Goal: Task Accomplishment & Management: Use online tool/utility

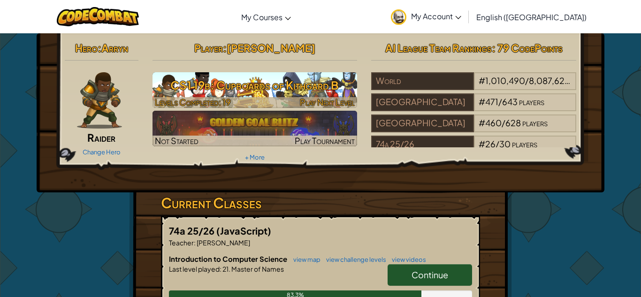
click at [339, 88] on h3 "CS1 19b: Cupboards of Kithgard B" at bounding box center [254, 85] width 205 height 21
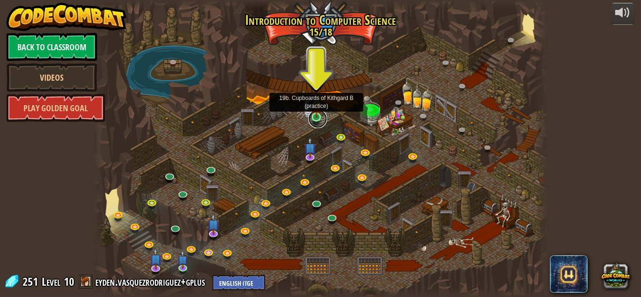
click at [314, 123] on link at bounding box center [317, 118] width 19 height 19
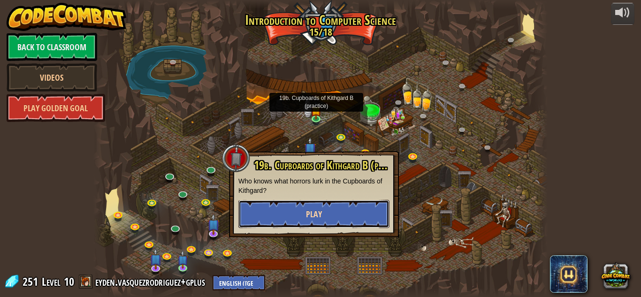
click at [296, 221] on button "Play" at bounding box center [313, 214] width 151 height 28
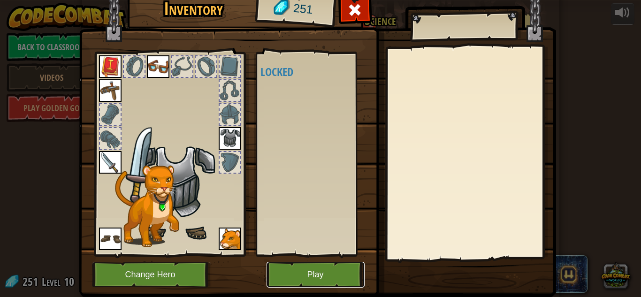
click at [308, 264] on button "Play" at bounding box center [315, 275] width 98 height 26
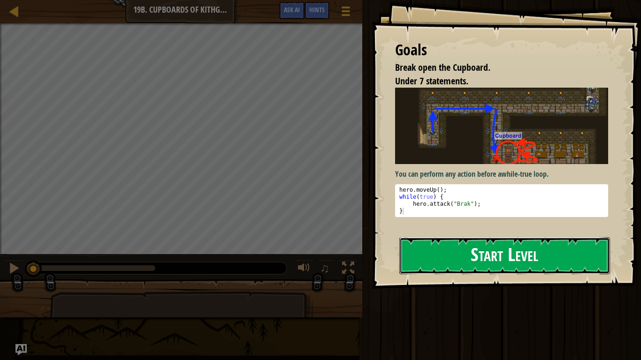
click at [440, 271] on button "Start Level" at bounding box center [504, 255] width 211 height 37
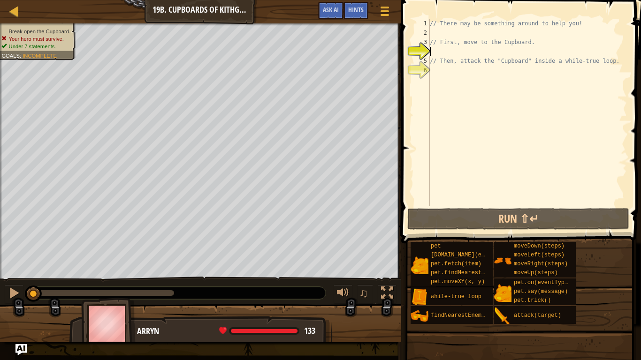
type textarea "r"
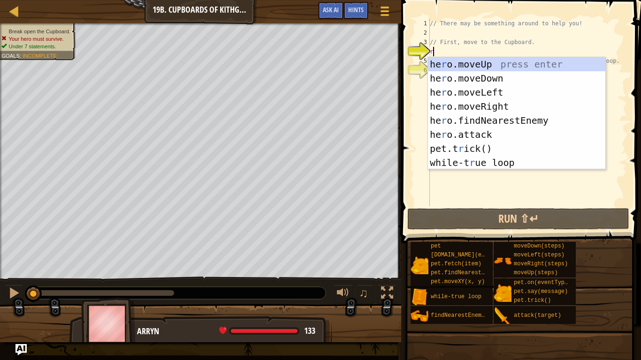
scroll to position [4, 0]
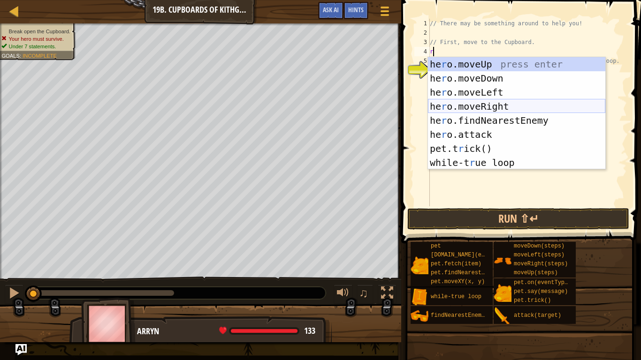
click at [470, 101] on div "he r o.moveUp press enter he r o.moveDown press enter he r o.moveLeft press ent…" at bounding box center [516, 127] width 177 height 141
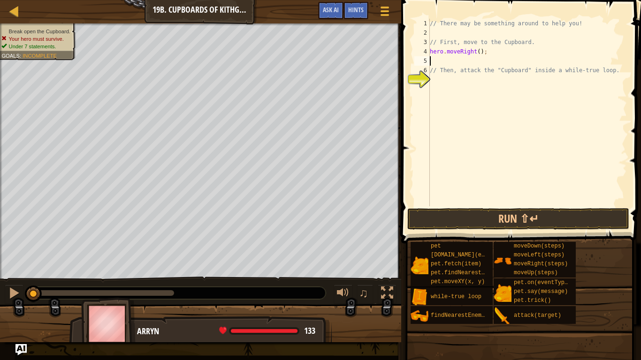
type textarea "b"
type textarea "d"
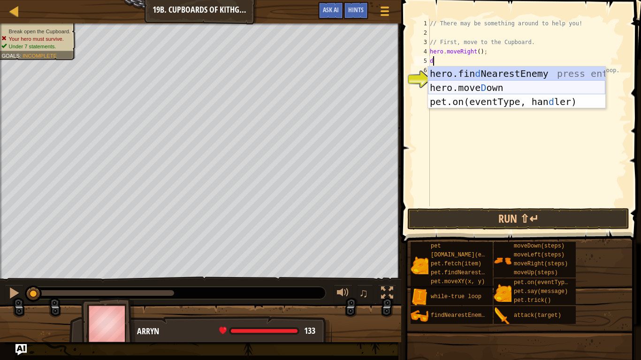
click at [516, 91] on div "hero.fin d NearestEnemy press enter hero.move D own press enter pet.on(eventTyp…" at bounding box center [516, 102] width 177 height 70
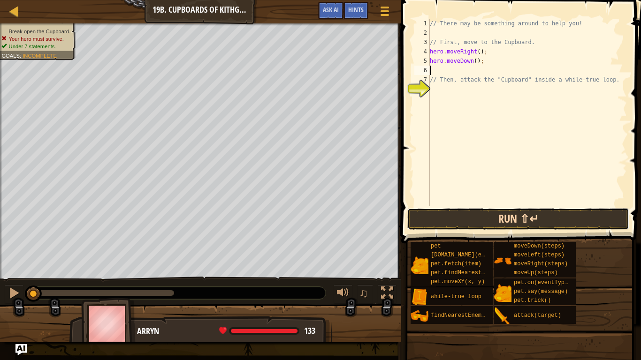
click at [518, 212] on button "Run ⇧↵" at bounding box center [518, 219] width 222 height 22
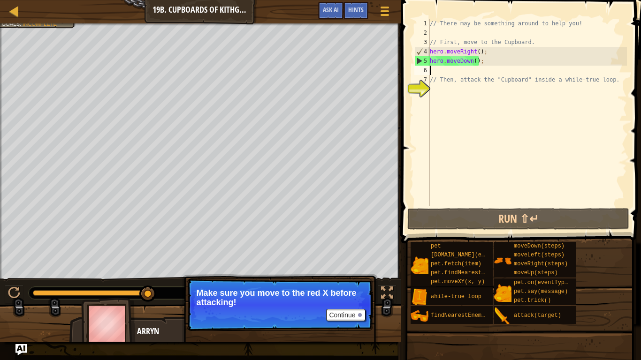
click at [461, 47] on div "// There may be something around to help you! // First, move to the Cupboard. h…" at bounding box center [527, 122] width 199 height 206
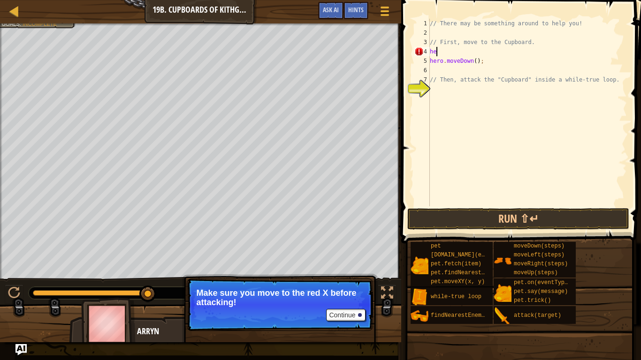
type textarea "h"
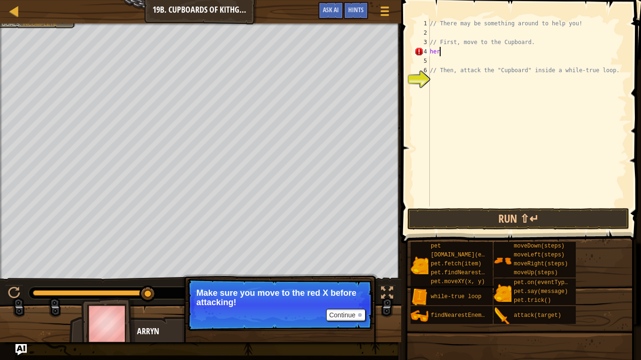
type textarea "h"
click at [375, 8] on button "Game Menu" at bounding box center [384, 12] width 25 height 23
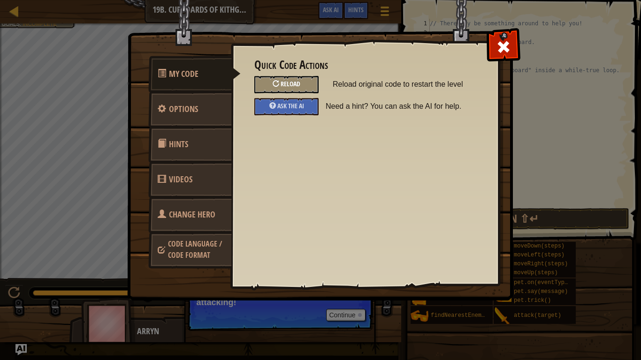
click at [273, 84] on div at bounding box center [276, 83] width 7 height 7
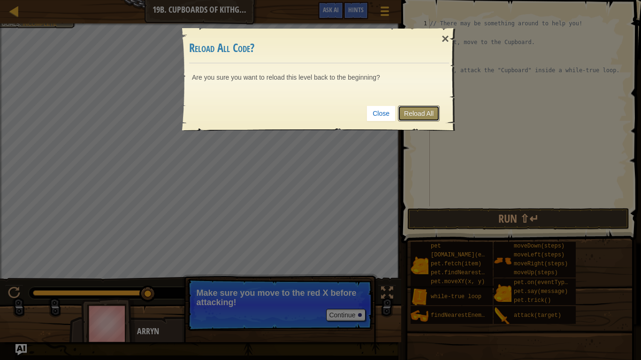
click at [407, 113] on link "Reload All" at bounding box center [419, 114] width 42 height 16
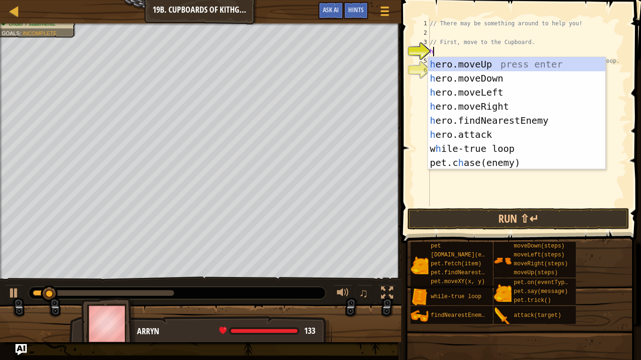
type textarea "her"
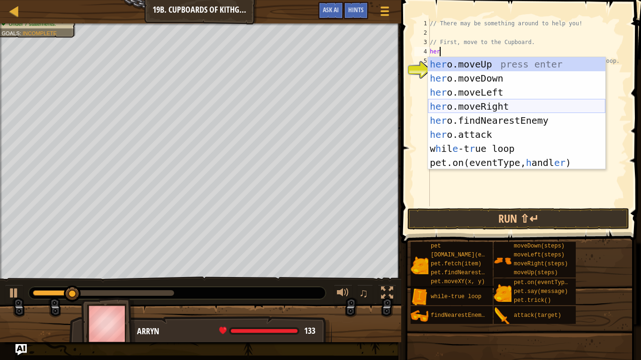
click at [485, 103] on div "her o.moveUp press enter her o.moveDown press enter her o.moveLeft press enter …" at bounding box center [516, 127] width 177 height 141
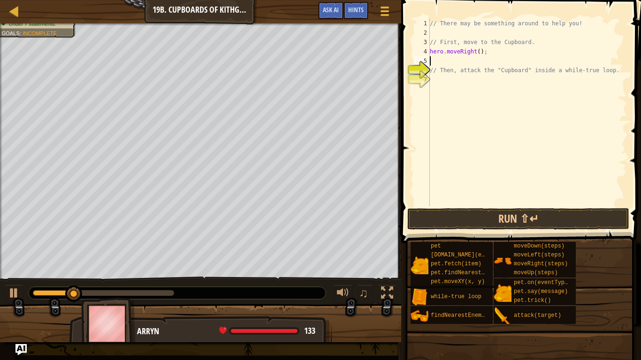
scroll to position [4, 0]
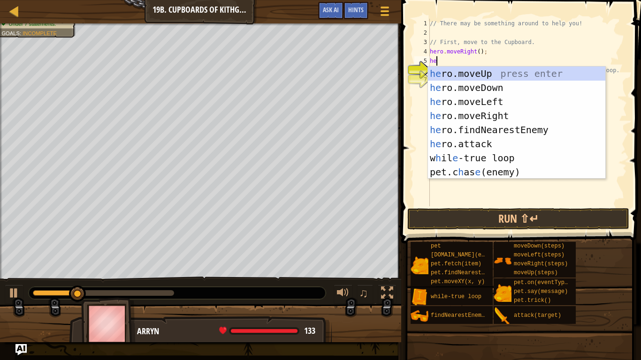
type textarea "her"
click at [497, 87] on div "her o.moveUp press enter her o.moveDown press enter her o.moveLeft press enter …" at bounding box center [516, 137] width 177 height 141
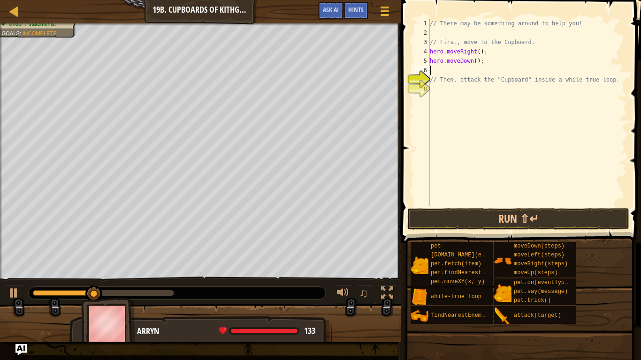
type textarea "e"
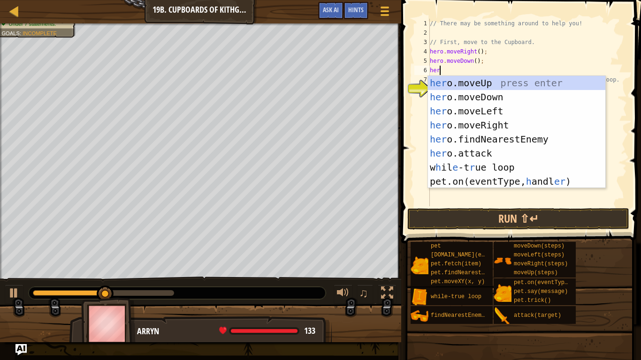
type textarea "her"
click at [494, 122] on div "her o.moveUp press enter her o.moveDown press enter her o.moveLeft press enter …" at bounding box center [516, 146] width 177 height 141
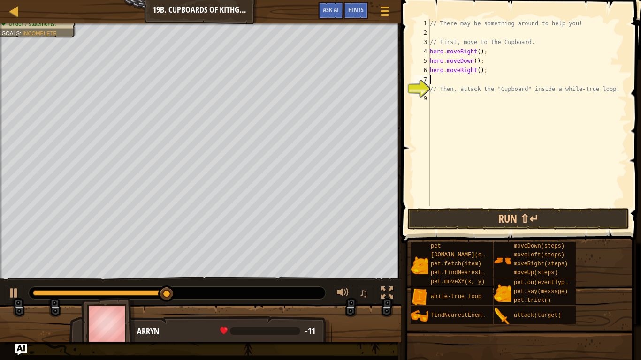
scroll to position [4, 0]
type textarea "h"
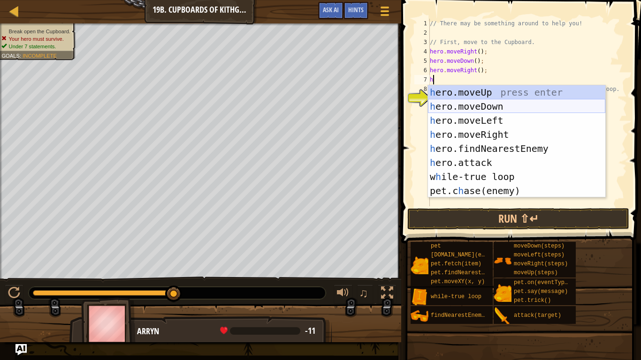
click at [476, 109] on div "h ero.moveUp press enter h ero.moveDown press enter h ero.moveLeft press enter …" at bounding box center [516, 155] width 177 height 141
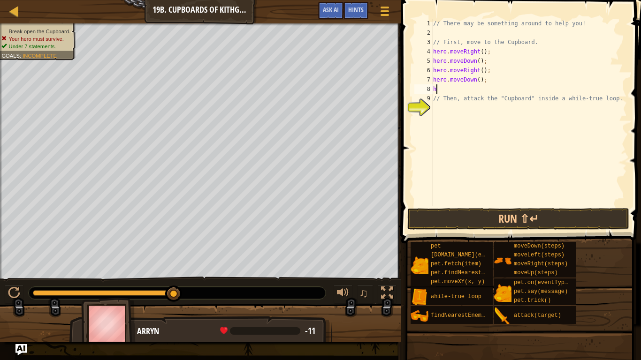
scroll to position [4, 1]
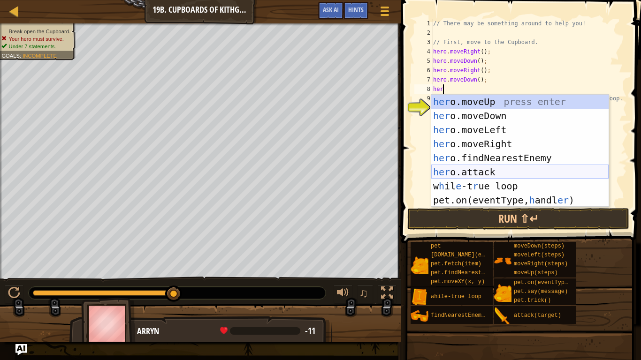
click at [476, 171] on div "her o.moveUp press enter her o.moveDown press enter her o.moveLeft press enter …" at bounding box center [519, 165] width 177 height 141
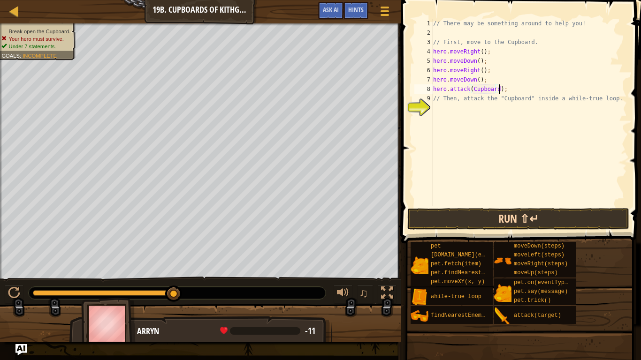
scroll to position [4, 9]
click at [482, 224] on button "Run ⇧↵" at bounding box center [518, 219] width 222 height 22
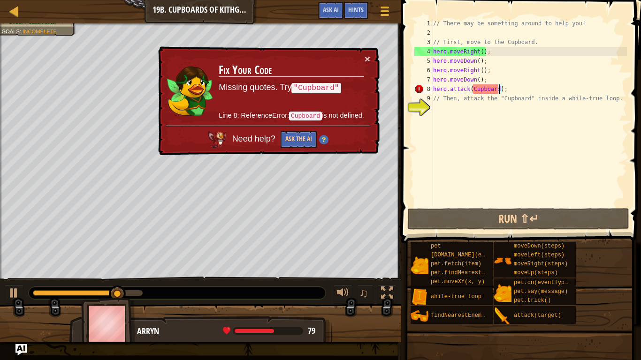
click at [478, 78] on div "// There may be something around to help you! // First, move to the Cupboard. h…" at bounding box center [529, 122] width 196 height 206
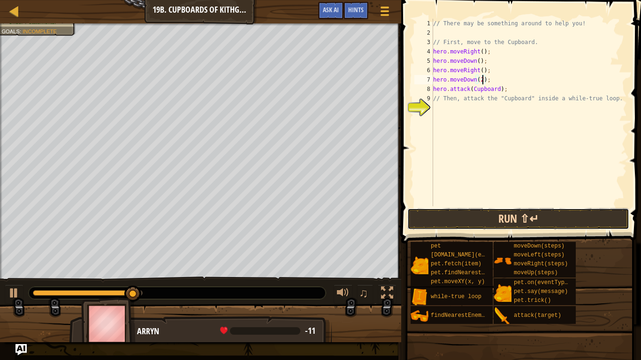
click at [472, 221] on button "Run ⇧↵" at bounding box center [518, 219] width 222 height 22
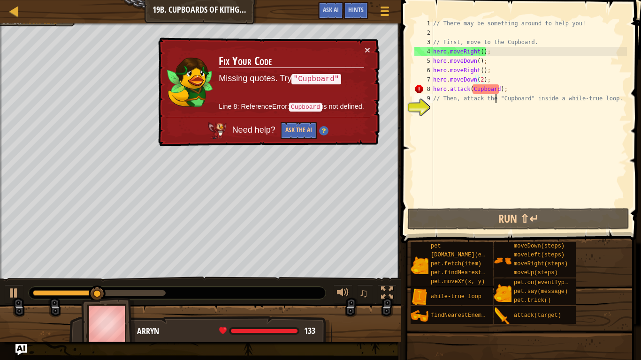
click at [496, 94] on div "// There may be something around to help you! // First, move to the Cupboard. h…" at bounding box center [529, 122] width 196 height 206
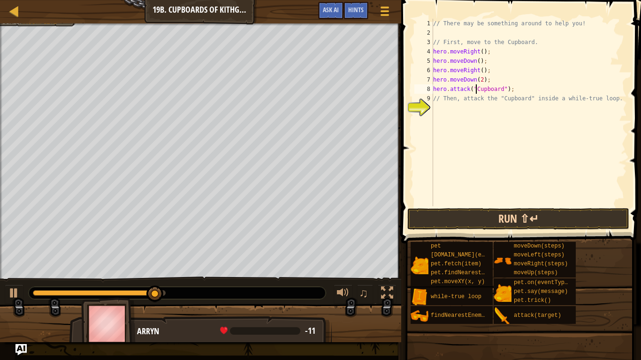
type textarea "hero.attack("Cupboard");"
click at [518, 219] on button "Run ⇧↵" at bounding box center [518, 219] width 222 height 22
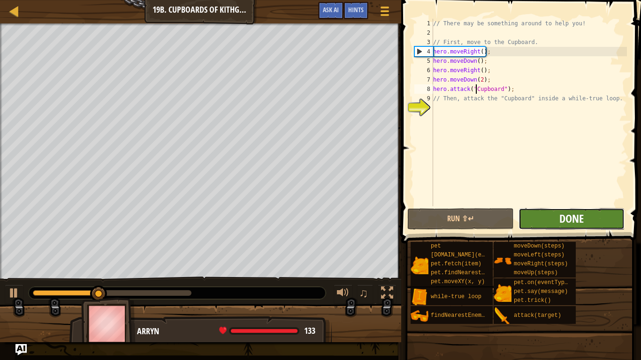
click at [570, 214] on span "Done" at bounding box center [571, 218] width 24 height 15
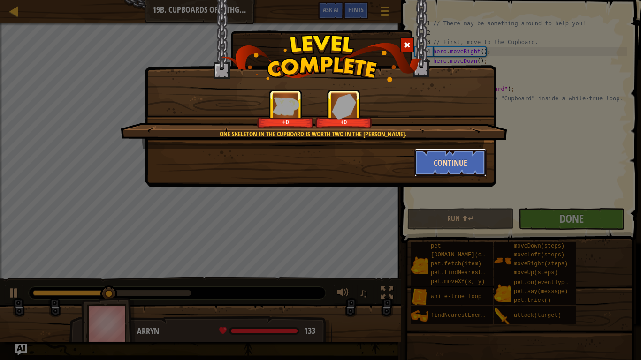
click at [468, 151] on button "Continue" at bounding box center [450, 163] width 73 height 28
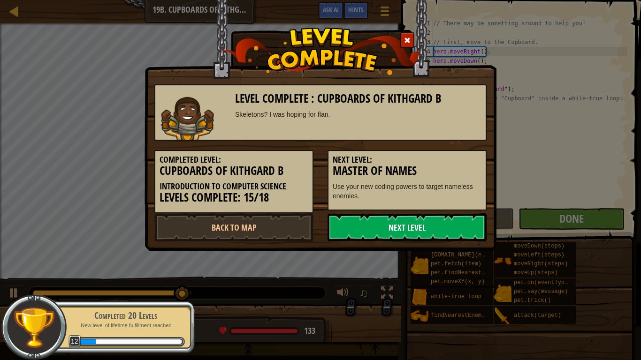
click at [369, 218] on link "Next Level" at bounding box center [406, 227] width 159 height 28
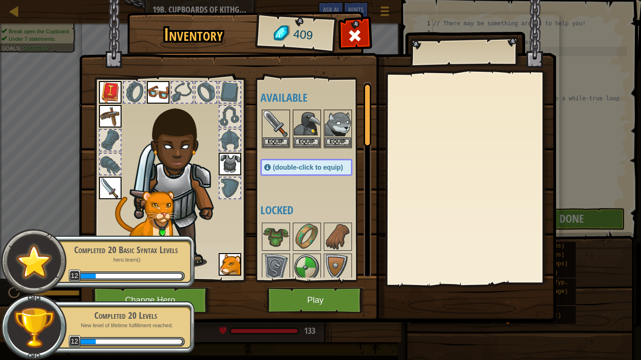
click at [173, 154] on img at bounding box center [179, 182] width 101 height 173
click at [175, 293] on div "Completed 20 Basic Syntax Levels hero.learn() 12" at bounding box center [121, 262] width 148 height 66
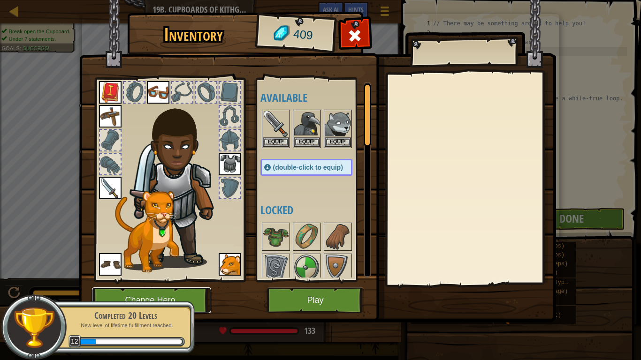
click at [174, 293] on button "Change Hero" at bounding box center [151, 301] width 119 height 26
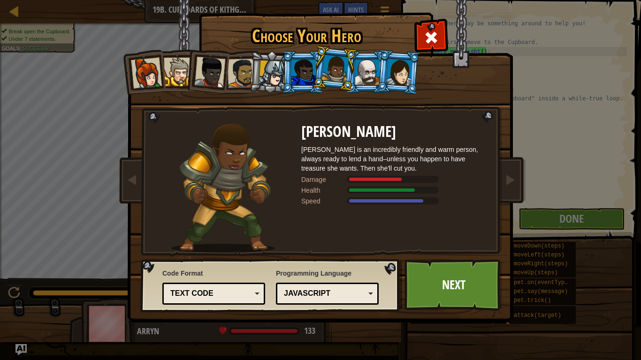
click at [382, 66] on li at bounding box center [398, 72] width 45 height 46
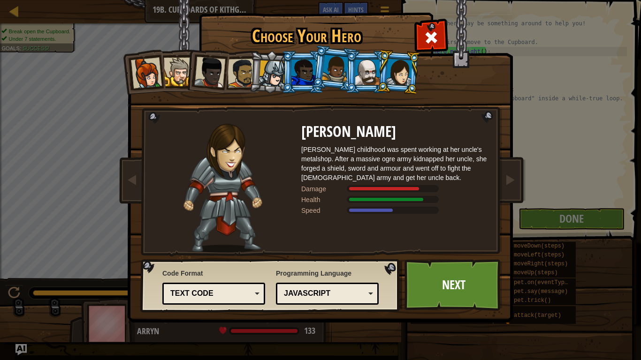
click at [375, 68] on div at bounding box center [367, 72] width 24 height 25
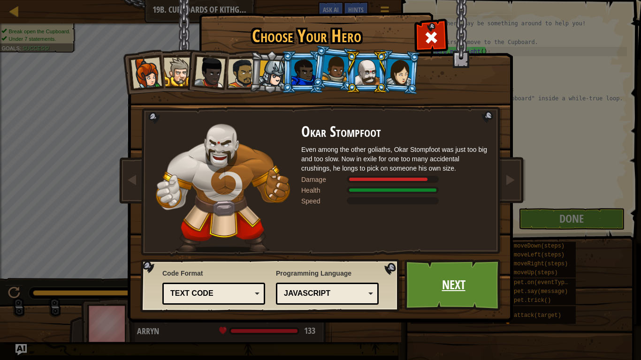
click at [459, 290] on link "Next" at bounding box center [453, 285] width 98 height 52
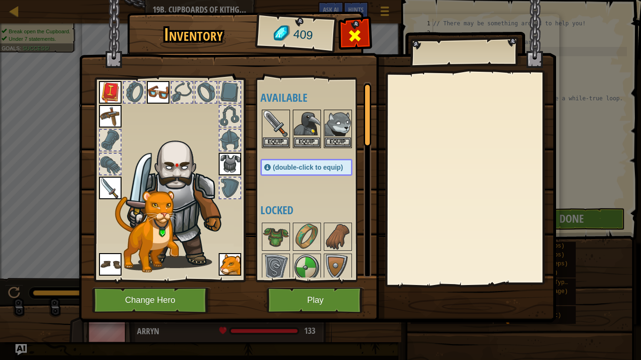
click at [357, 40] on span at bounding box center [354, 35] width 15 height 15
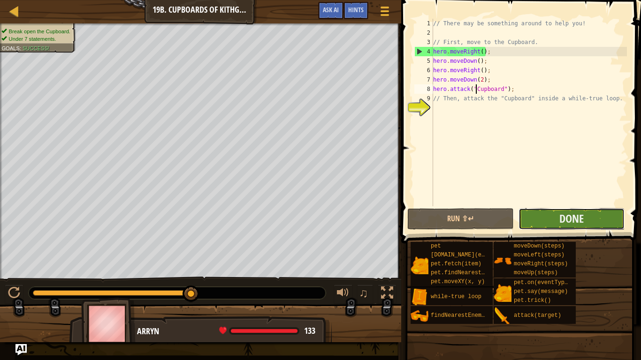
click at [578, 227] on button "Done" at bounding box center [571, 219] width 106 height 22
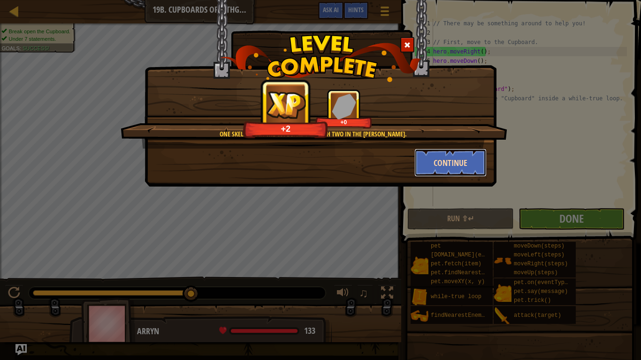
click at [445, 159] on button "Continue" at bounding box center [450, 163] width 73 height 28
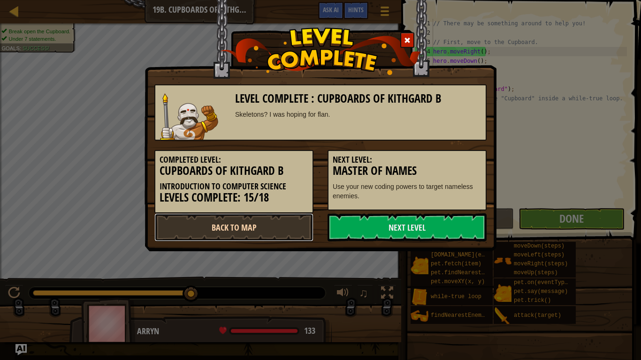
click at [293, 237] on link "Back to Map" at bounding box center [233, 227] width 159 height 28
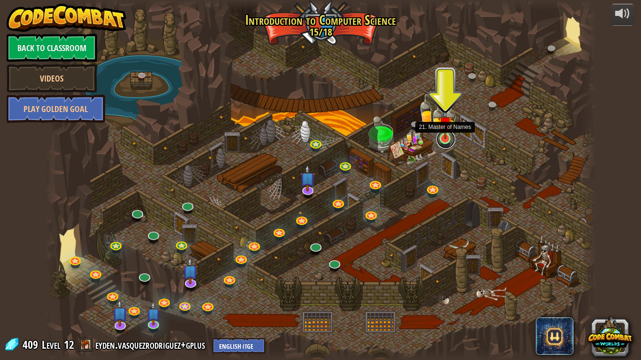
click at [440, 143] on link at bounding box center [445, 139] width 19 height 19
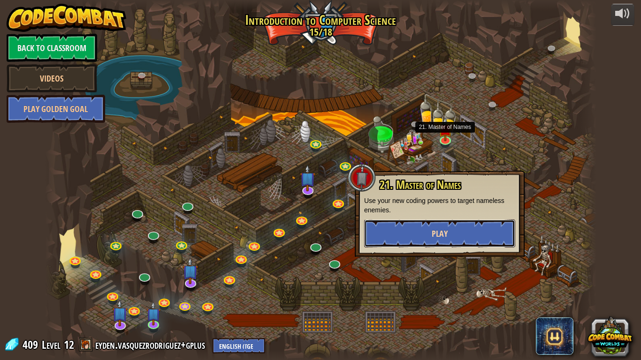
click at [422, 228] on button "Play" at bounding box center [439, 234] width 151 height 28
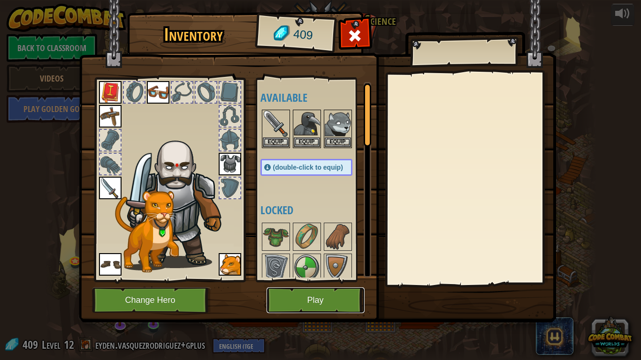
click at [335, 296] on button "Play" at bounding box center [315, 301] width 98 height 26
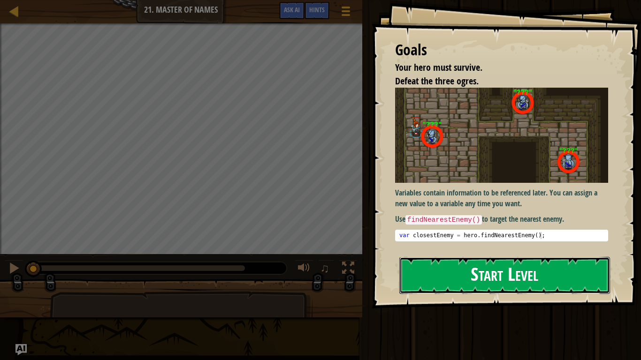
click at [533, 257] on button "Start Level" at bounding box center [504, 275] width 211 height 37
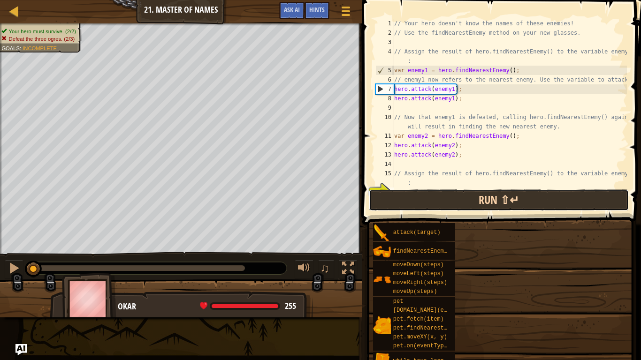
click at [521, 200] on button "Run ⇧↵" at bounding box center [498, 201] width 259 height 22
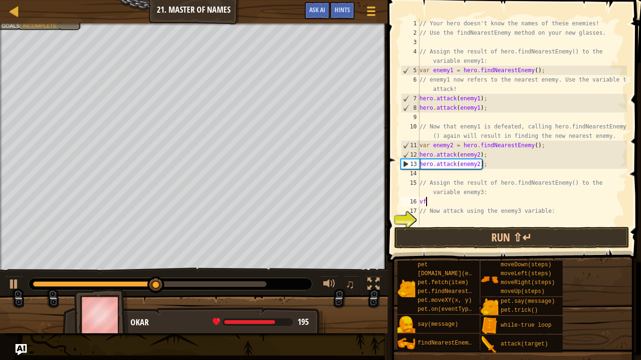
scroll to position [4, 0]
type textarea "v"
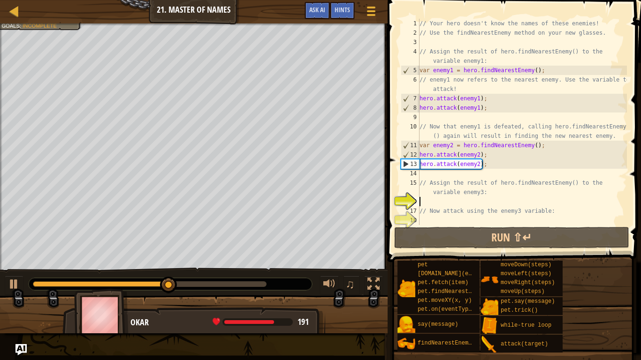
type textarea "fi"
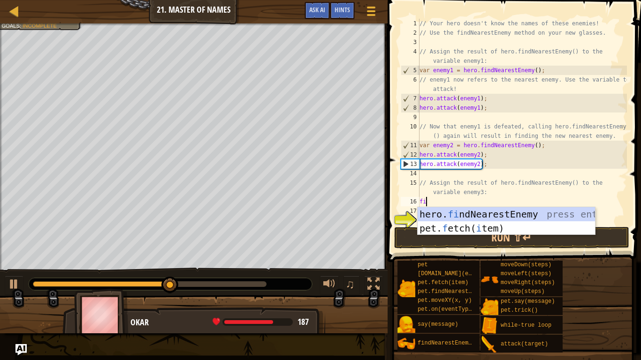
scroll to position [4, 0]
click at [500, 214] on div "hero. fi ndNearestEnemy press enter pet. f etch( i tem) press enter" at bounding box center [505, 235] width 177 height 56
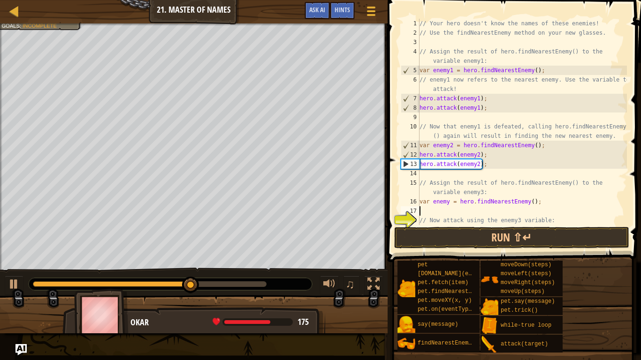
scroll to position [4, 0]
click at [497, 241] on button "Run ⇧↵" at bounding box center [511, 238] width 235 height 22
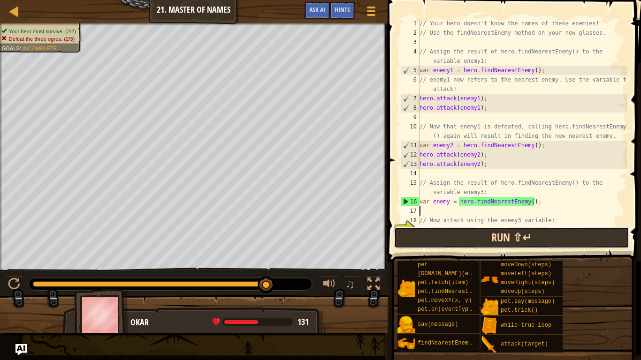
click at [497, 241] on button "Run ⇧↵" at bounding box center [511, 238] width 235 height 22
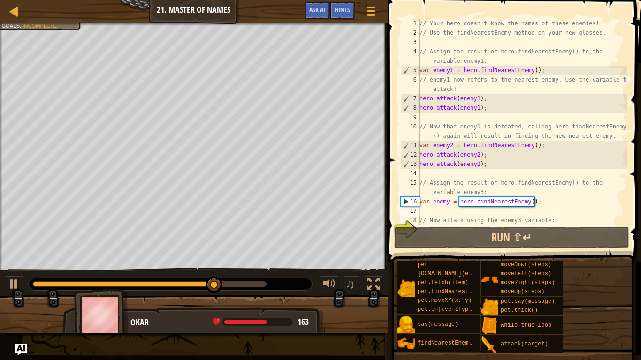
scroll to position [9, 0]
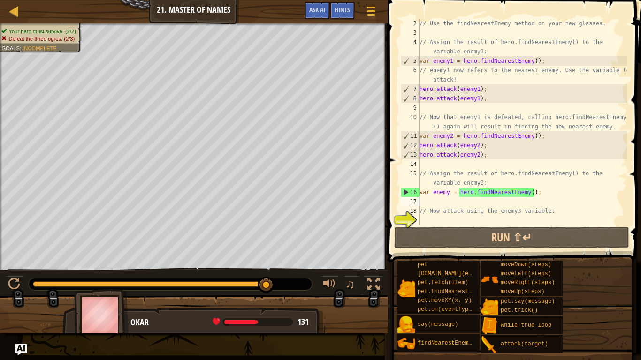
click at [448, 196] on div "// Use the findNearestEnemy method on your new glasses. // Assign the result of…" at bounding box center [521, 131] width 209 height 225
type textarea "var enemy3 = hero.findNearestEnemy();"
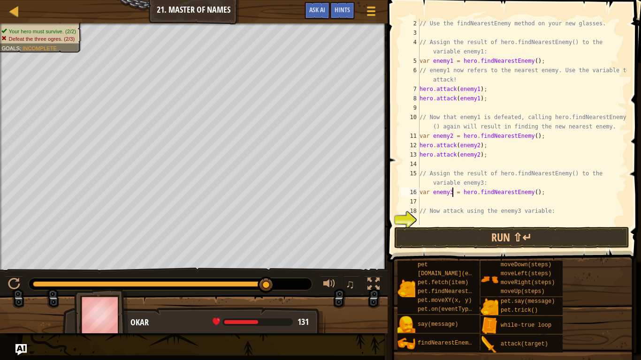
click at [437, 220] on div "// Use the findNearestEnemy method on your new glasses. // Assign the result of…" at bounding box center [521, 131] width 209 height 225
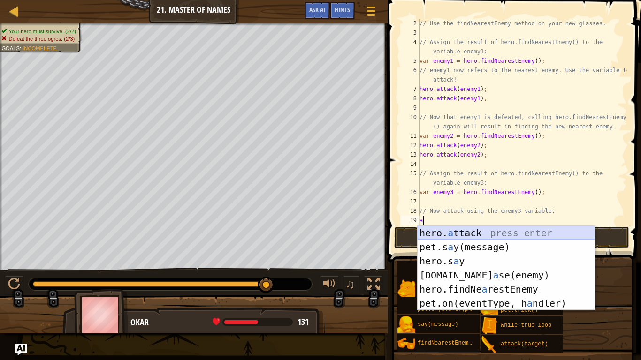
click at [447, 233] on div "hero. a ttack press enter pet.s a y(message) press enter hero.s a y press enter…" at bounding box center [505, 282] width 177 height 113
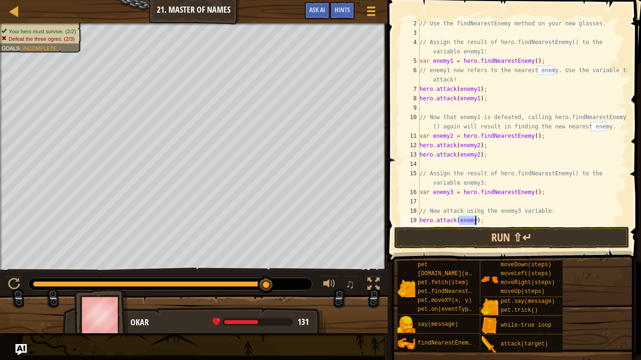
click at [473, 217] on div "// Use the findNearestEnemy method on your new glasses. // Assign the result of…" at bounding box center [521, 122] width 209 height 206
click at [475, 219] on div "// Use the findNearestEnemy method on your new glasses. // Assign the result of…" at bounding box center [521, 131] width 209 height 225
type textarea "hero.attack(enemy3);"
drag, startPoint x: 486, startPoint y: 216, endPoint x: 407, endPoint y: 222, distance: 79.5
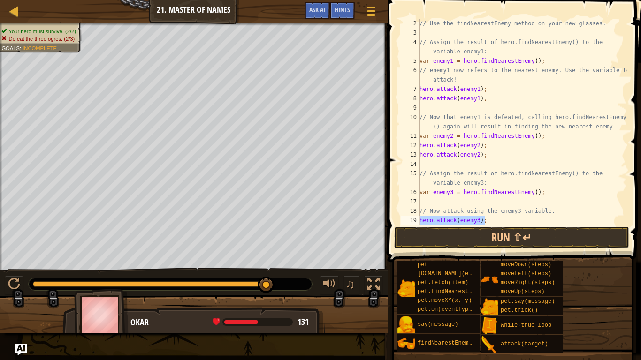
click at [407, 222] on div "hero.attack(enemy3); 2 3 4 5 6 7 8 9 10 11 12 13 14 15 16 17 18 19 20 // Use th…" at bounding box center [513, 122] width 228 height 206
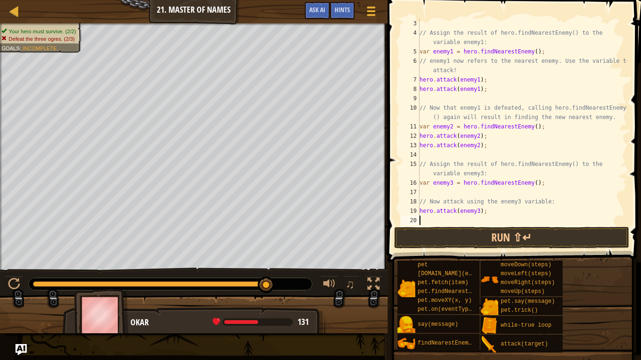
click at [430, 224] on div "// Assign the result of hero.findNearestEnemy() to the variable enemy1: var ene…" at bounding box center [521, 131] width 209 height 225
paste textarea "hero.attack(enemy3);"
type textarea "hero.attack(enemy3);"
click at [409, 236] on button "Run ⇧↵" at bounding box center [511, 238] width 235 height 22
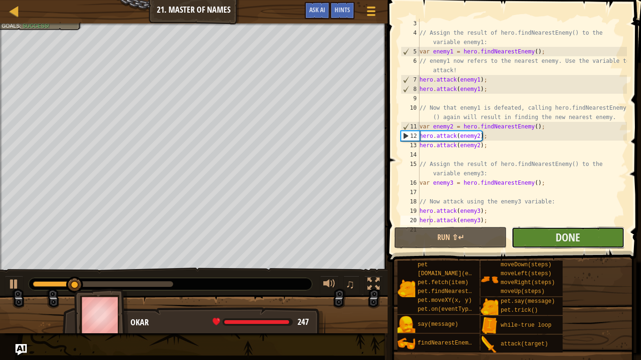
click at [582, 245] on button "Done" at bounding box center [567, 238] width 113 height 22
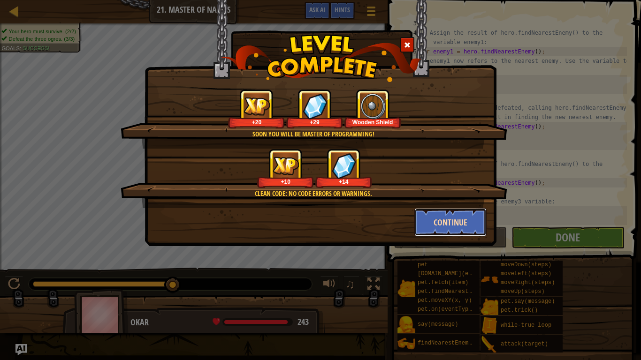
click at [471, 225] on button "Continue" at bounding box center [450, 222] width 73 height 28
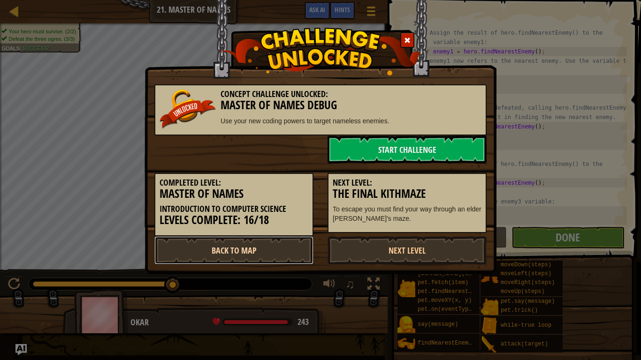
click at [265, 250] on link "Back to Map" at bounding box center [233, 250] width 159 height 28
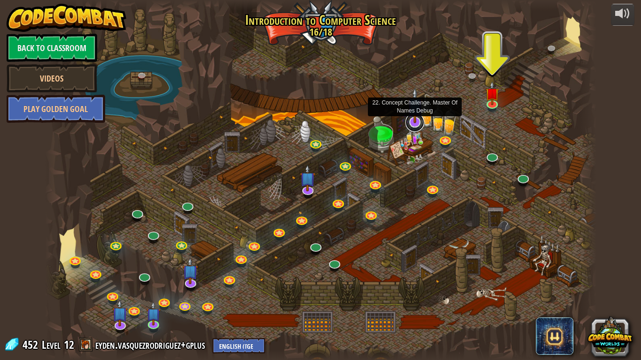
click at [413, 127] on link at bounding box center [414, 122] width 19 height 19
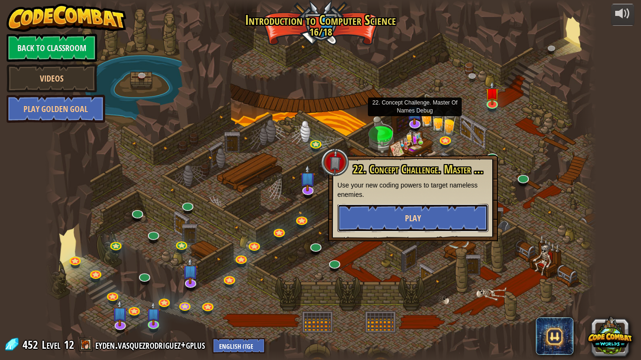
click at [405, 214] on span "Play" at bounding box center [413, 218] width 16 height 12
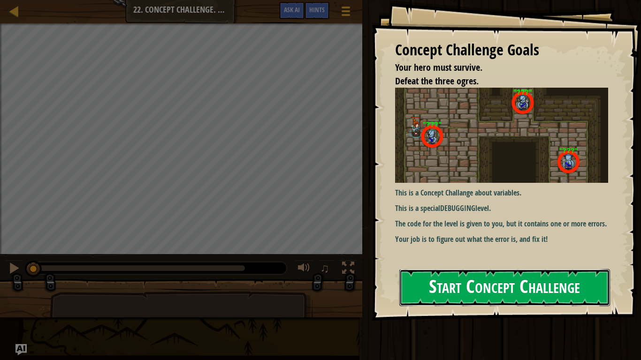
click at [510, 287] on button "Start Concept Challenge" at bounding box center [504, 287] width 211 height 37
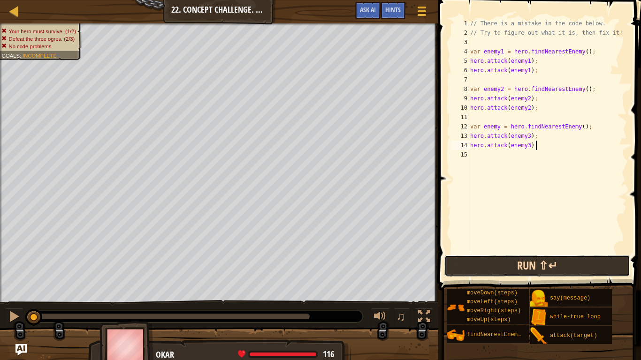
click at [478, 270] on button "Run ⇧↵" at bounding box center [537, 266] width 186 height 22
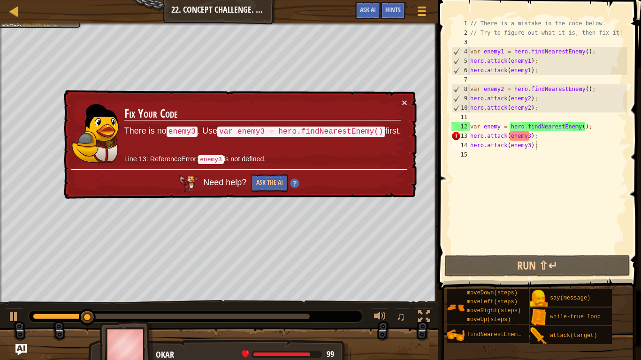
click at [407, 101] on div "× Fix Your Code There is no enemy3 . Use var enemy3 = hero.findNearestEnemy() f…" at bounding box center [239, 144] width 355 height 109
click at [402, 104] on button "×" at bounding box center [405, 103] width 6 height 10
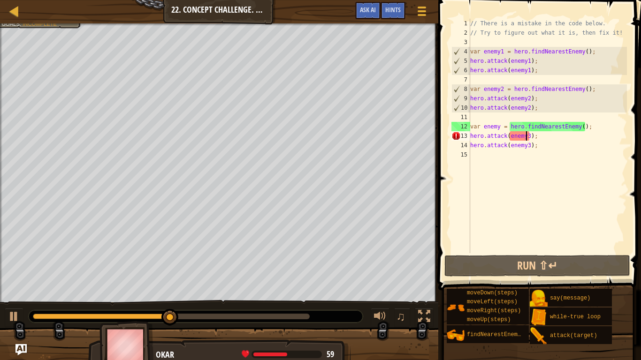
click at [527, 136] on div "// There is a mistake in the code below. // Try to figure out what it is, then …" at bounding box center [547, 145] width 159 height 253
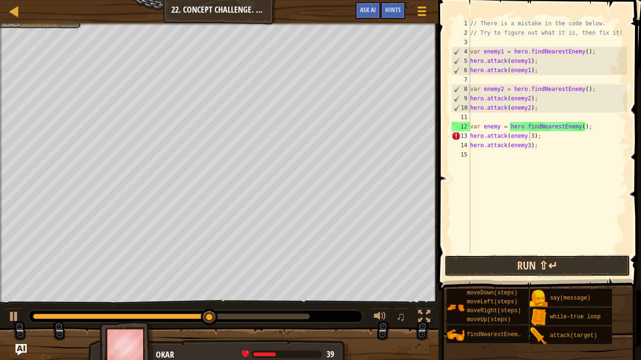
click at [510, 262] on button "Run ⇧↵" at bounding box center [537, 266] width 186 height 22
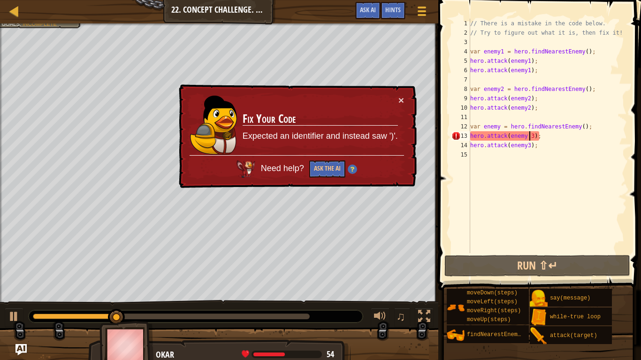
click at [397, 98] on td "Fix Your Code Expected an identifier and instead saw ')'." at bounding box center [320, 125] width 156 height 60
click at [399, 100] on button "×" at bounding box center [401, 100] width 6 height 10
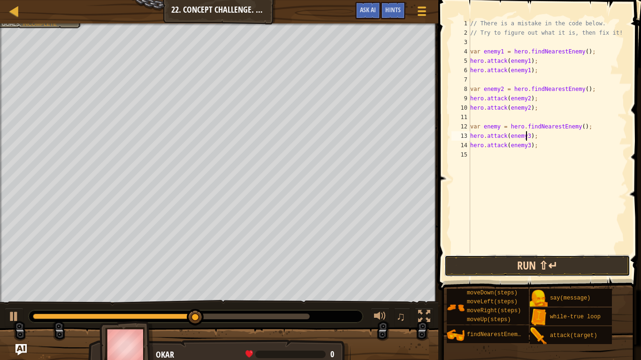
click at [483, 273] on button "Run ⇧↵" at bounding box center [537, 266] width 186 height 22
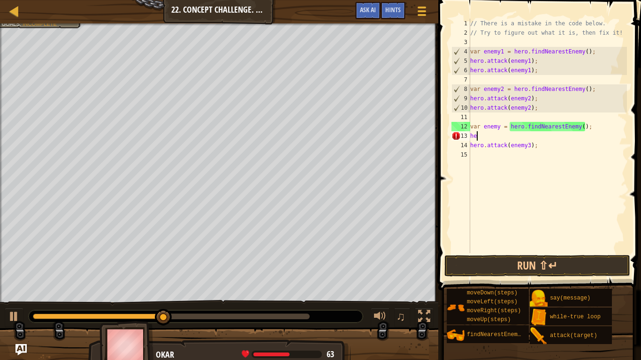
type textarea "h"
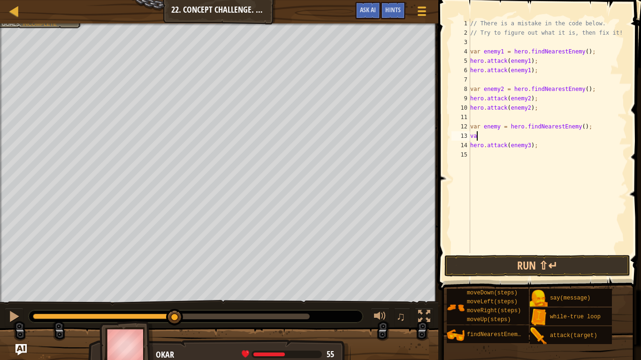
scroll to position [4, 0]
type textarea "v"
type textarea "n"
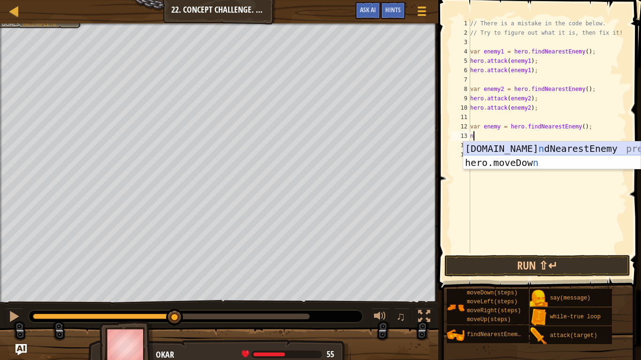
click at [478, 148] on div "hero.fi n dNearestEnemy press enter hero.moveDow n press enter" at bounding box center [551, 170] width 177 height 56
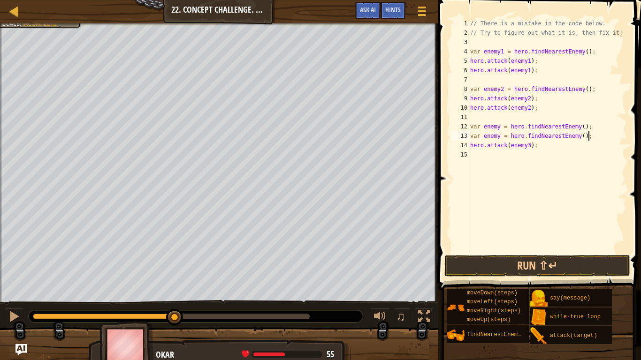
click at [499, 274] on button "Run ⇧↵" at bounding box center [537, 266] width 186 height 22
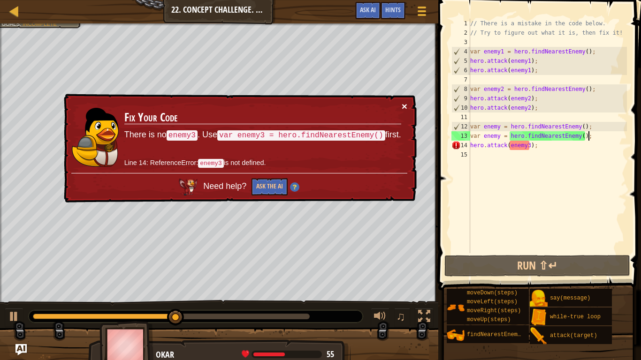
click at [403, 109] on button "×" at bounding box center [405, 106] width 6 height 10
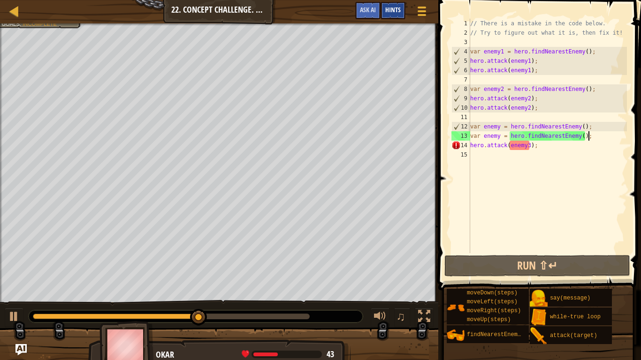
click at [389, 10] on span "Hints" at bounding box center [392, 9] width 15 height 9
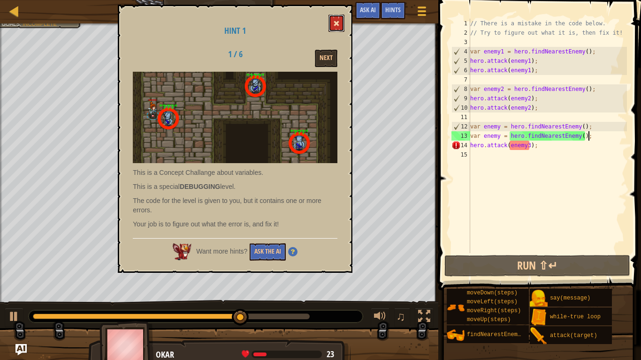
click at [335, 22] on span at bounding box center [336, 23] width 7 height 7
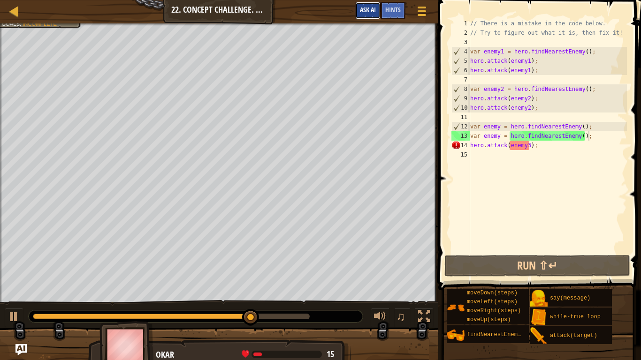
click at [362, 15] on button "Ask AI" at bounding box center [367, 10] width 25 height 17
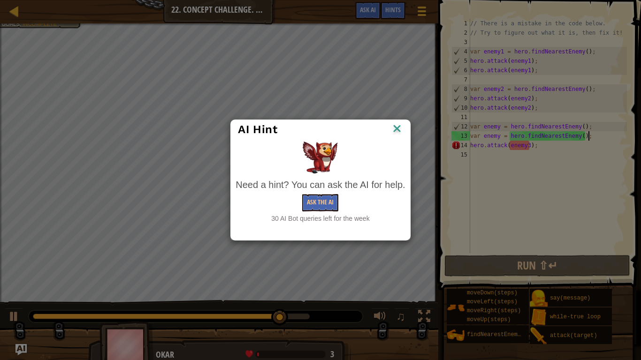
click at [399, 127] on img at bounding box center [397, 129] width 12 height 14
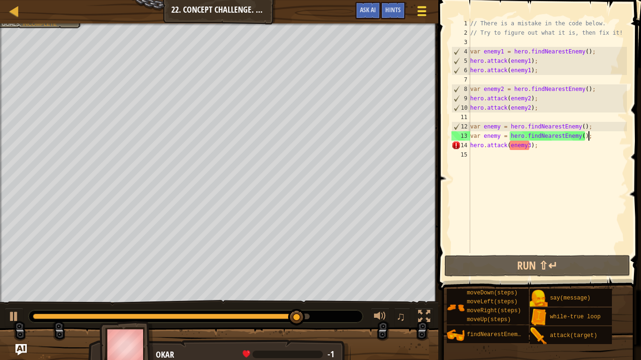
click at [424, 19] on button "Game Menu" at bounding box center [421, 12] width 25 height 23
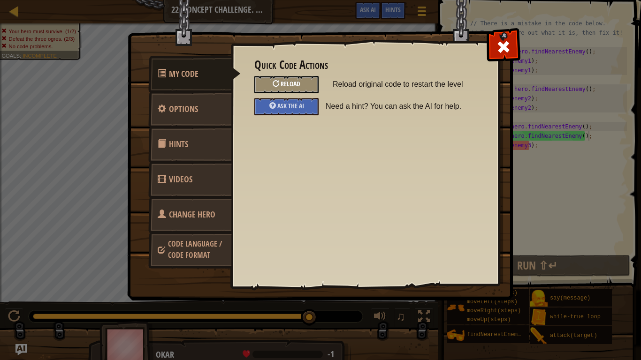
click at [304, 86] on div "Reload" at bounding box center [286, 84] width 64 height 17
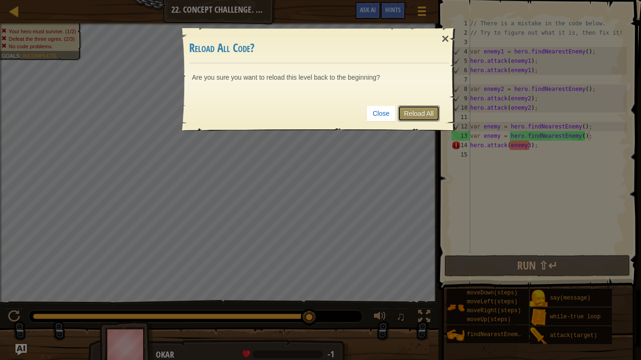
click at [420, 119] on link "Reload All" at bounding box center [419, 114] width 42 height 16
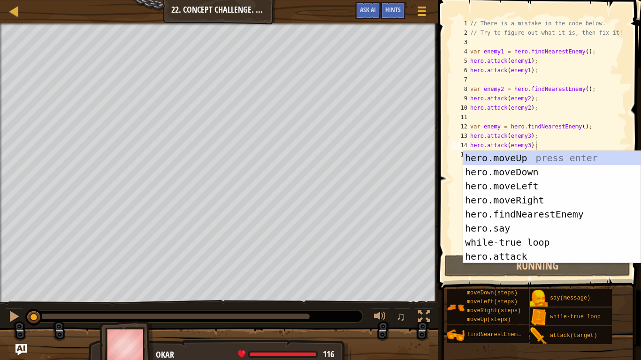
type textarea "hero.attack(enemy3);"
click at [510, 82] on div "// There is a mistake in the code below. // Try to figure out what it is, then …" at bounding box center [547, 145] width 159 height 253
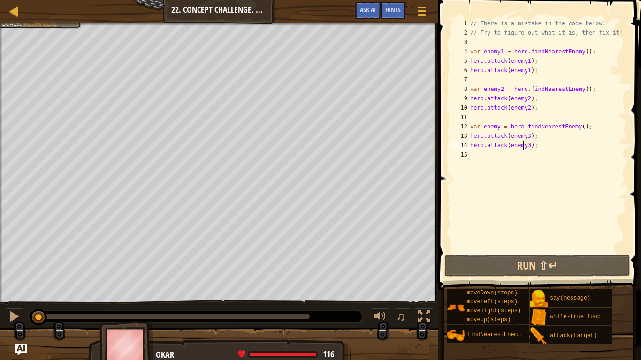
click at [523, 150] on div "// There is a mistake in the code below. // Try to figure out what it is, then …" at bounding box center [547, 145] width 159 height 253
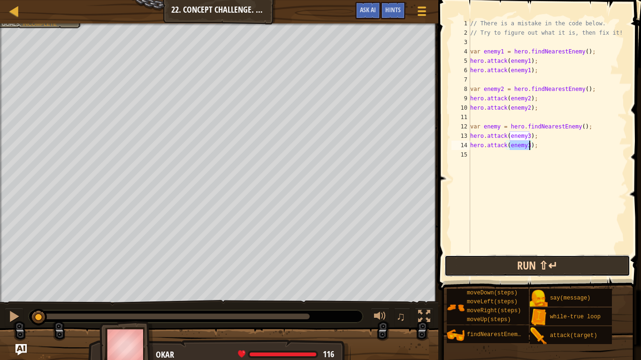
click at [499, 266] on button "Run ⇧↵" at bounding box center [537, 266] width 186 height 22
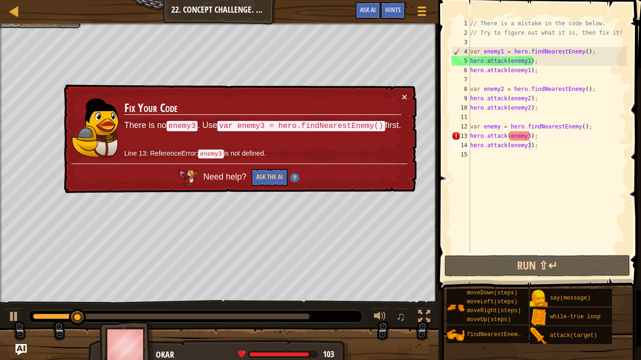
click at [398, 92] on td "Fix Your Code There is no enemy3 . Use var enemy3 = hero.findNearestEnemy() fir…" at bounding box center [263, 128] width 278 height 72
click at [403, 95] on button "×" at bounding box center [405, 97] width 6 height 10
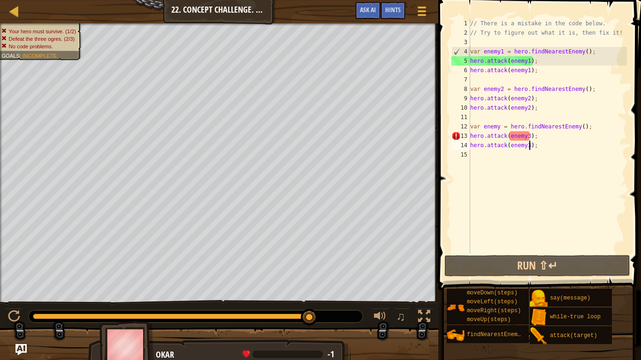
click at [501, 128] on div "// There is a mistake in the code below. // Try to figure out what it is, then …" at bounding box center [547, 145] width 159 height 253
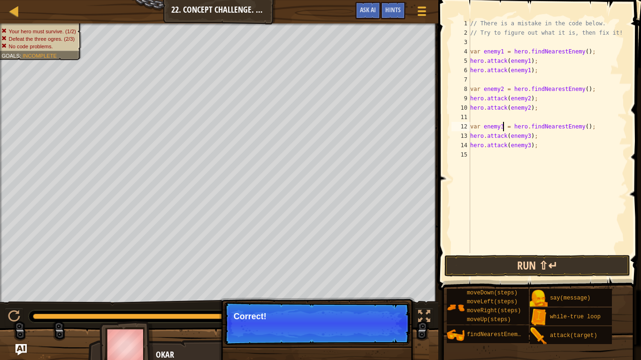
type textarea "var enemy3 = hero.findNearestEnemy();"
click at [604, 259] on button "Run ⇧↵" at bounding box center [537, 266] width 186 height 22
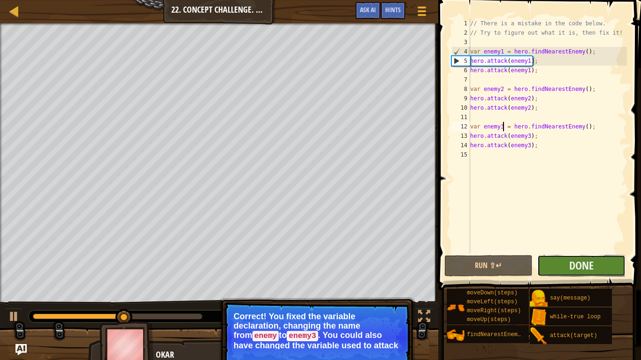
click at [610, 258] on button "Done" at bounding box center [581, 266] width 88 height 22
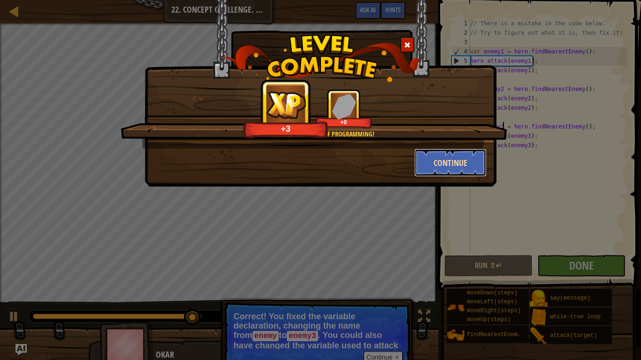
click at [440, 174] on button "Continue" at bounding box center [450, 163] width 73 height 28
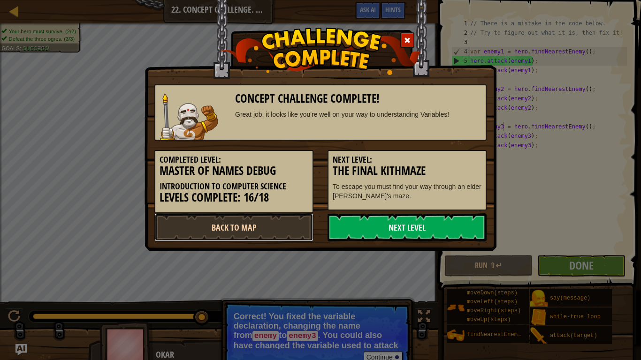
click at [246, 237] on link "Back to Map" at bounding box center [233, 227] width 159 height 28
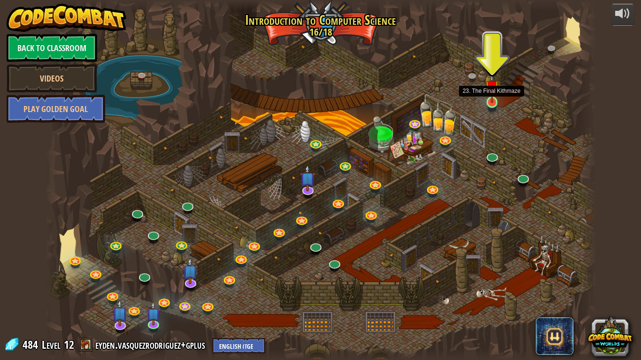
click at [485, 91] on img at bounding box center [492, 87] width 14 height 32
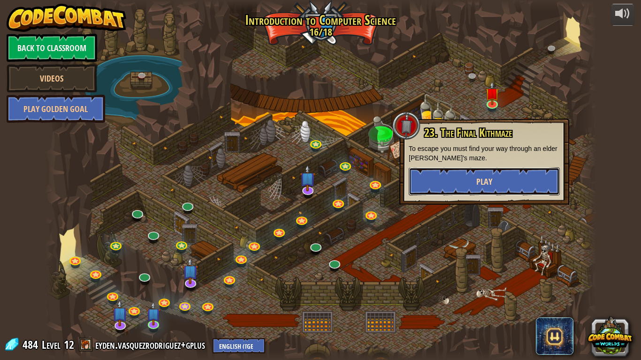
click at [514, 178] on button "Play" at bounding box center [484, 181] width 151 height 28
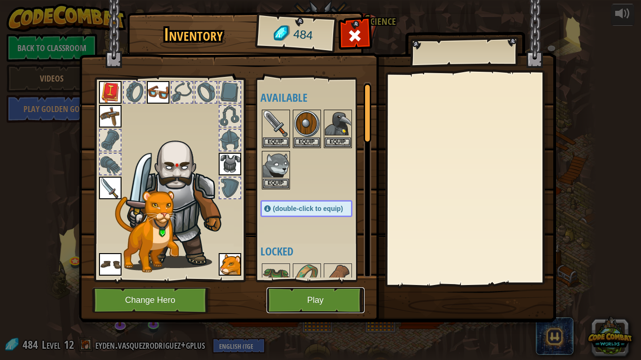
click at [306, 296] on button "Play" at bounding box center [315, 301] width 98 height 26
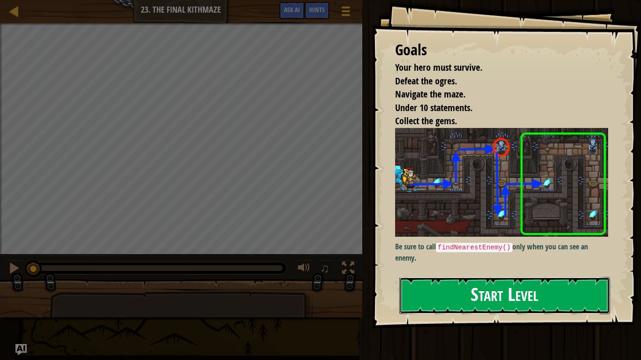
click at [489, 280] on button "Start Level" at bounding box center [504, 295] width 211 height 37
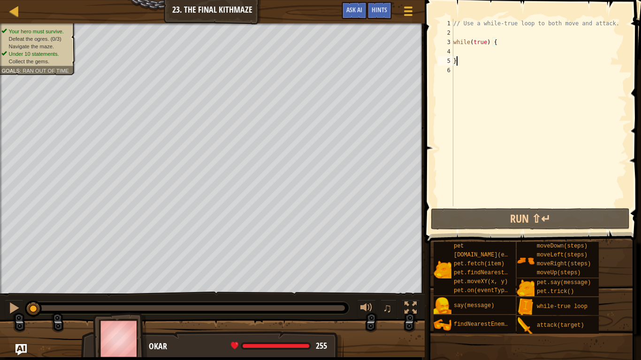
click at [481, 52] on div "// Use a while-true loop to both move and attack. while ( true ) { }" at bounding box center [538, 122] width 175 height 206
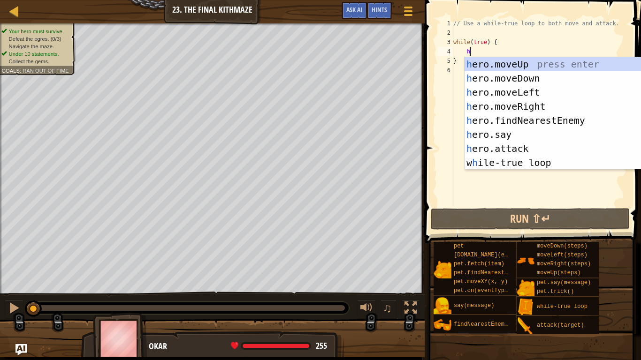
type textarea "her"
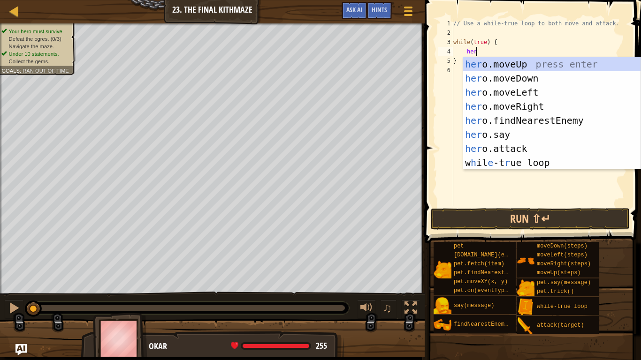
scroll to position [4, 3]
click at [507, 104] on div "her o.moveUp press enter her o.moveDown press enter her o.moveLeft press enter …" at bounding box center [551, 127] width 177 height 141
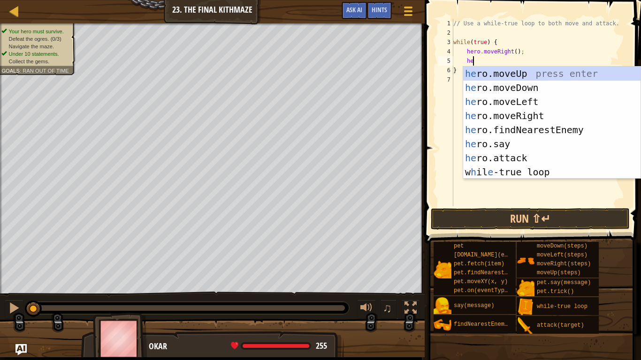
type textarea "her"
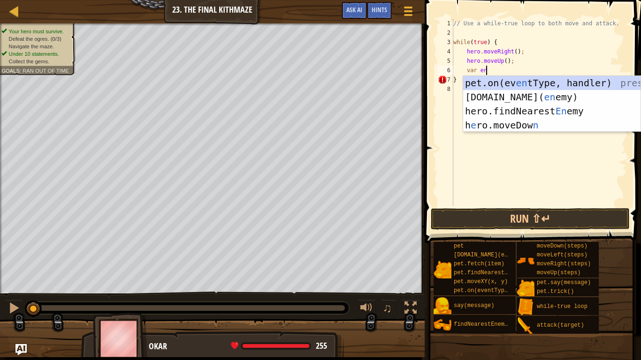
scroll to position [4, 5]
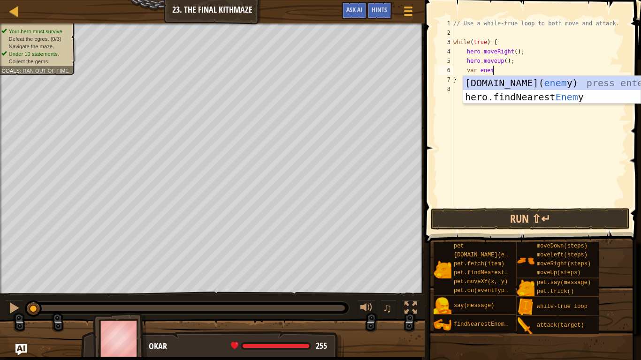
type textarea "var enemy"
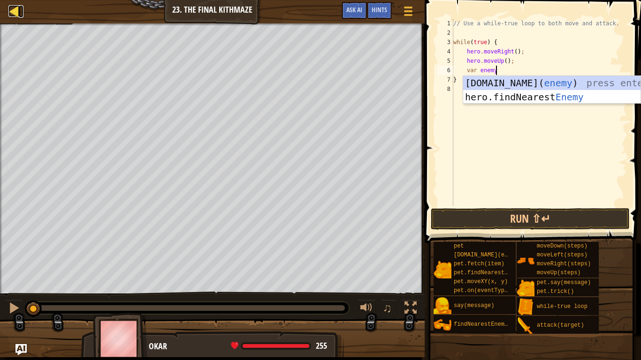
click at [9, 13] on div at bounding box center [14, 11] width 12 height 12
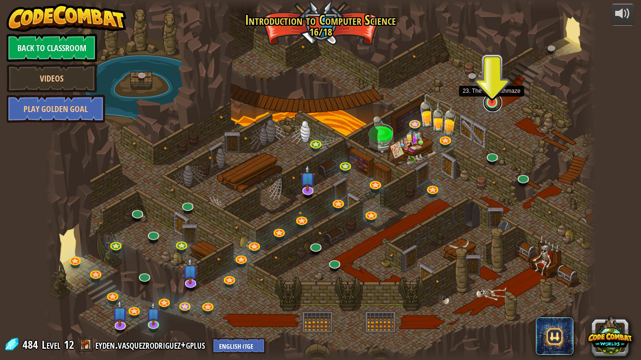
click at [493, 106] on link at bounding box center [492, 102] width 19 height 19
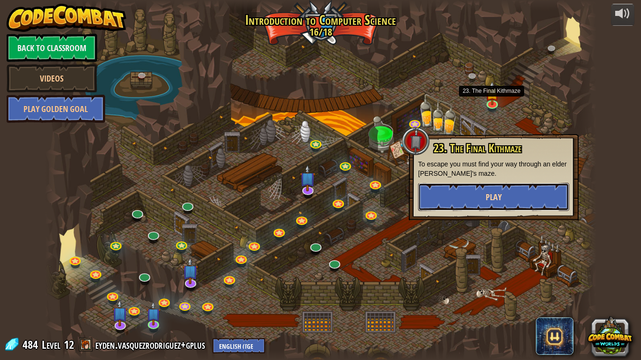
click at [516, 184] on button "Play" at bounding box center [493, 197] width 151 height 28
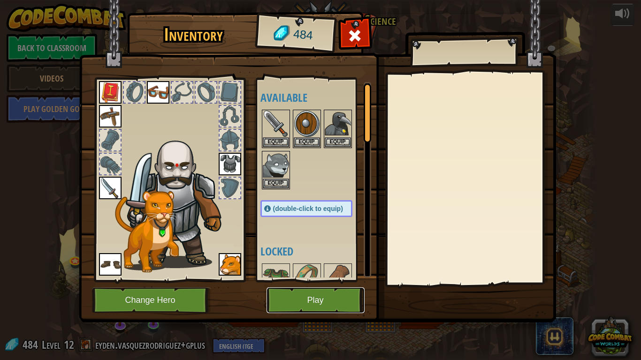
click at [297, 296] on button "Play" at bounding box center [315, 301] width 98 height 26
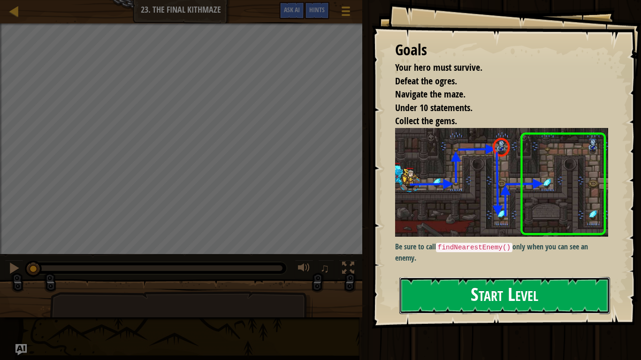
click at [420, 289] on button "Start Level" at bounding box center [504, 295] width 211 height 37
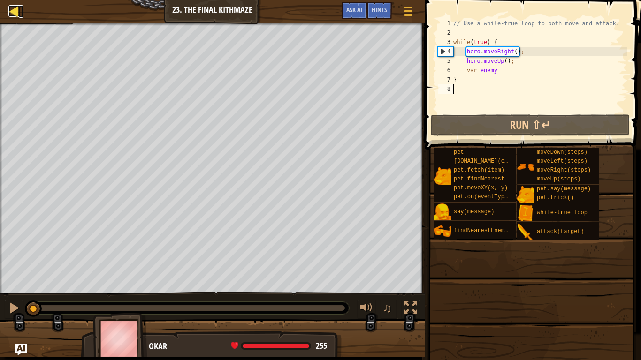
click at [8, 9] on div at bounding box center [14, 11] width 12 height 12
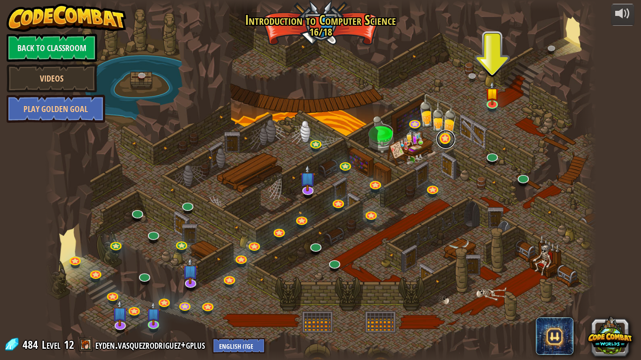
click at [449, 145] on link at bounding box center [445, 139] width 19 height 19
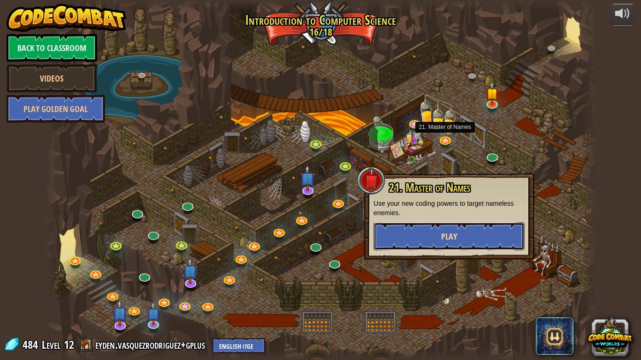
click at [447, 229] on button "Play" at bounding box center [448, 236] width 151 height 28
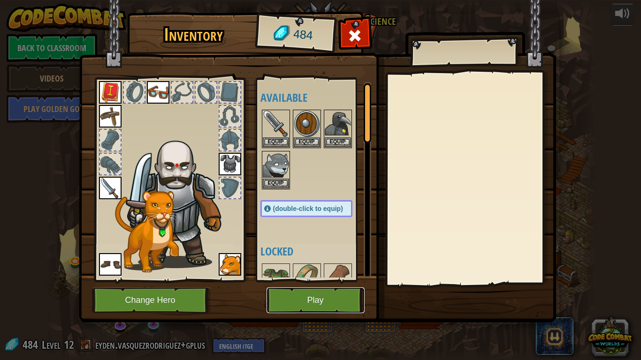
click at [305, 296] on button "Play" at bounding box center [315, 301] width 98 height 26
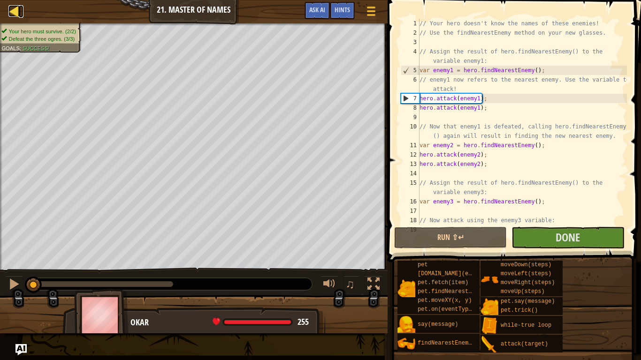
click at [14, 15] on div at bounding box center [14, 11] width 12 height 12
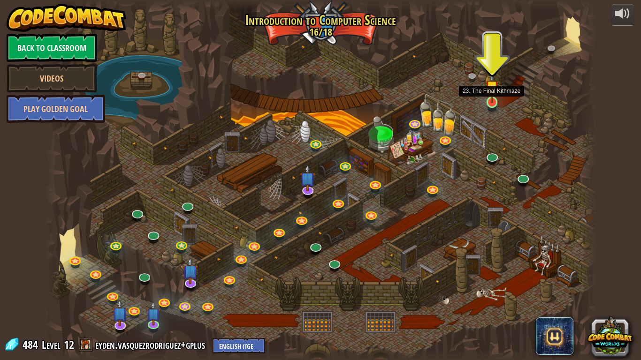
click at [494, 101] on img at bounding box center [492, 87] width 14 height 32
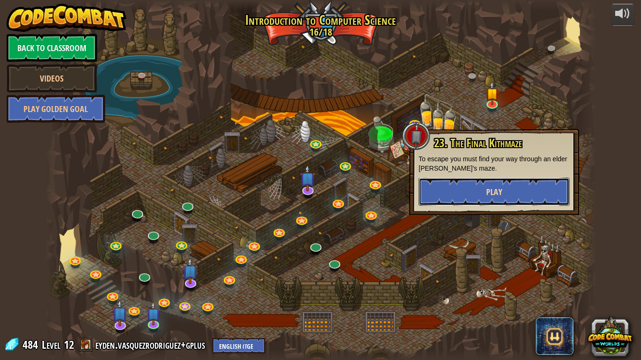
click at [492, 181] on button "Play" at bounding box center [493, 192] width 151 height 28
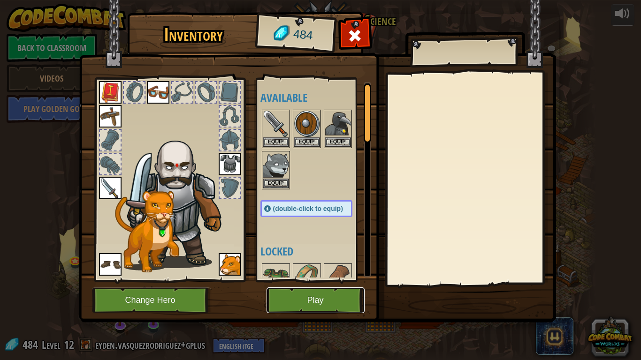
click at [341, 296] on button "Play" at bounding box center [315, 301] width 98 height 26
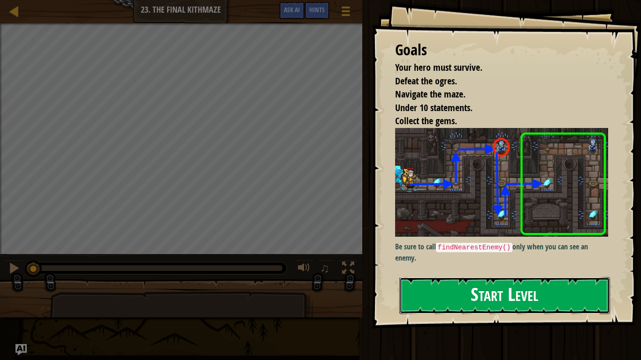
click at [534, 296] on button "Start Level" at bounding box center [504, 295] width 211 height 37
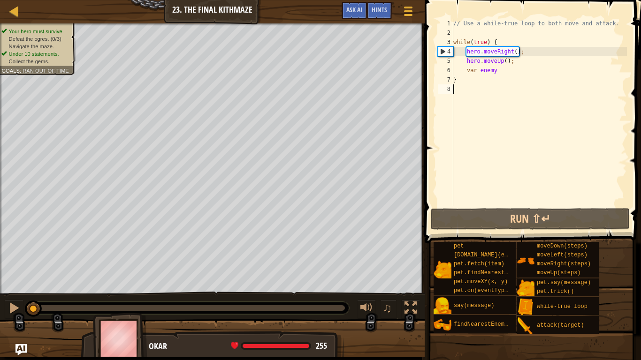
click at [497, 75] on div "// Use a while-true loop to both move and attack. while ( true ) { hero . moveR…" at bounding box center [538, 122] width 175 height 206
click at [498, 72] on div "// Use a while-true loop to both move and attack. while ( true ) { hero . moveR…" at bounding box center [538, 122] width 175 height 206
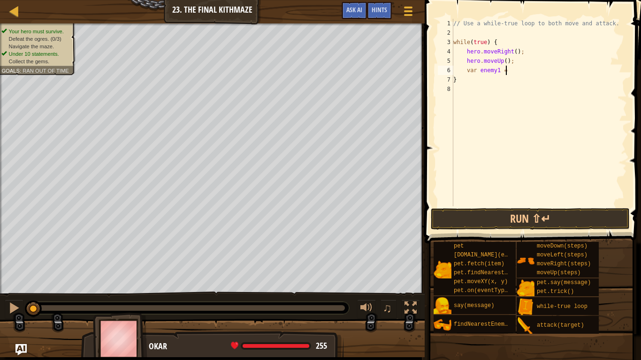
scroll to position [4, 7]
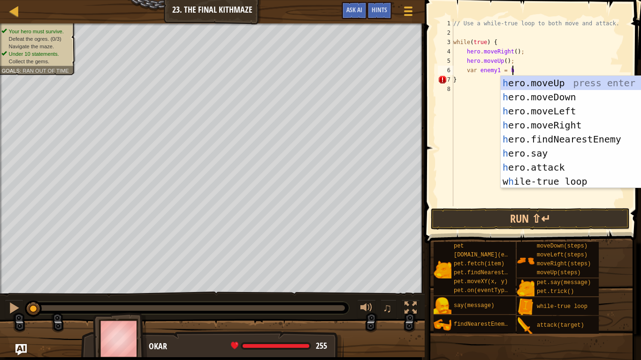
type textarea "var enemy1 = he"
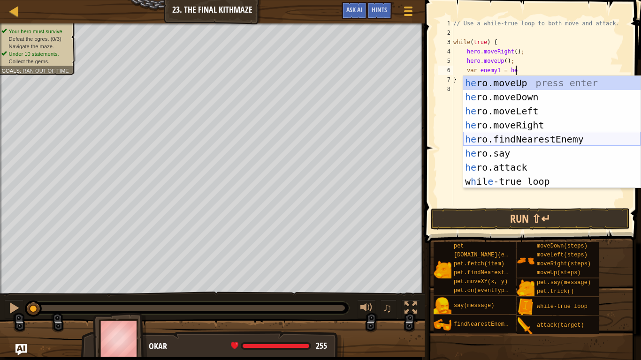
click at [574, 137] on div "he ro.moveUp press enter he ro.moveDown press enter he ro.moveLeft press enter …" at bounding box center [551, 146] width 177 height 141
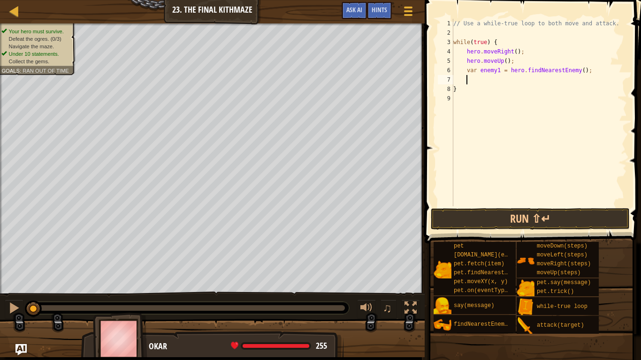
scroll to position [4, 1]
click at [509, 106] on div "// Use a while-true loop to both move and attack. while ( true ) { hero . moveR…" at bounding box center [538, 122] width 175 height 206
click at [542, 208] on button "Run ⇧↵" at bounding box center [530, 219] width 199 height 22
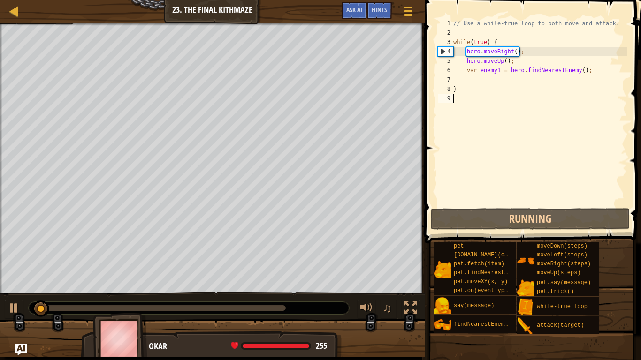
click at [550, 81] on div "// Use a while-true loop to both move and attack. while ( true ) { hero . moveR…" at bounding box center [538, 122] width 175 height 206
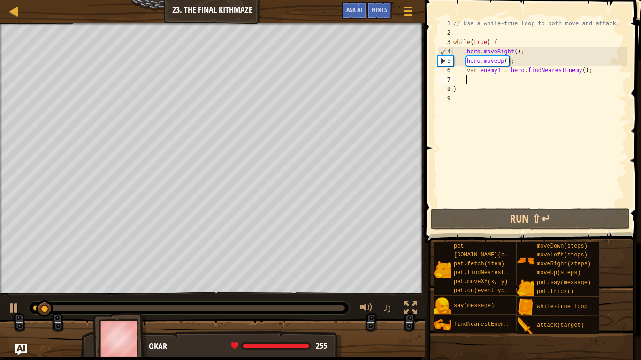
click at [550, 81] on div "// Use a while-true loop to both move and attack. while ( true ) { hero . moveR…" at bounding box center [538, 122] width 175 height 206
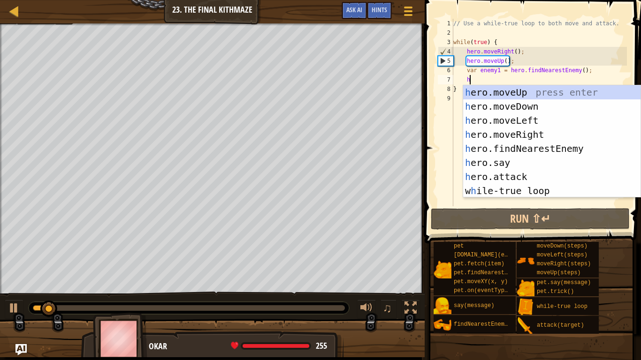
scroll to position [4, 2]
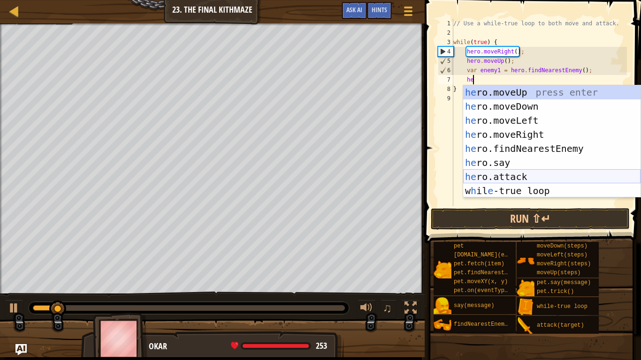
click at [571, 174] on div "he ro.moveUp press enter he ro.moveDown press enter he ro.moveLeft press enter …" at bounding box center [551, 155] width 177 height 141
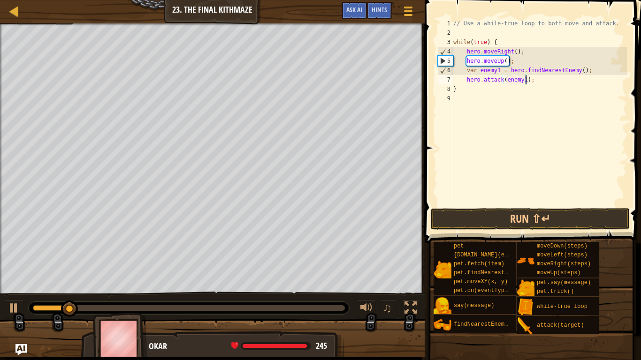
scroll to position [4, 10]
type textarea "hero.attack(enemy1);"
click at [566, 221] on button "Run ⇧↵" at bounding box center [530, 219] width 199 height 22
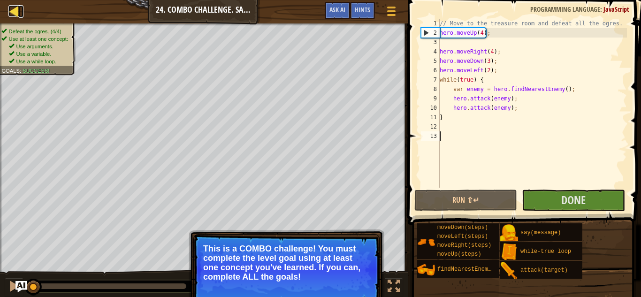
click at [14, 17] on div at bounding box center [14, 11] width 12 height 12
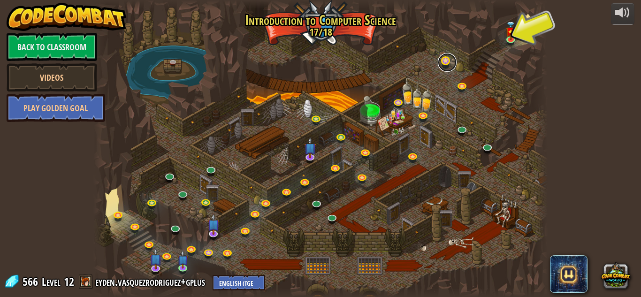
click at [443, 66] on link at bounding box center [447, 62] width 19 height 19
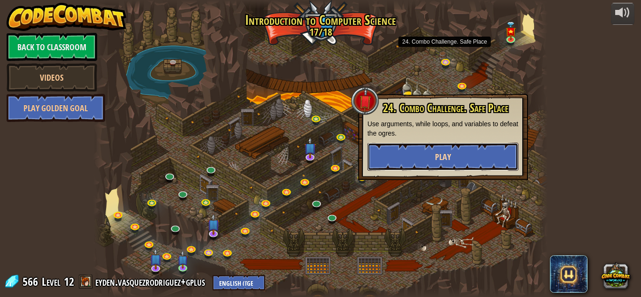
click at [463, 147] on button "Play" at bounding box center [442, 157] width 151 height 28
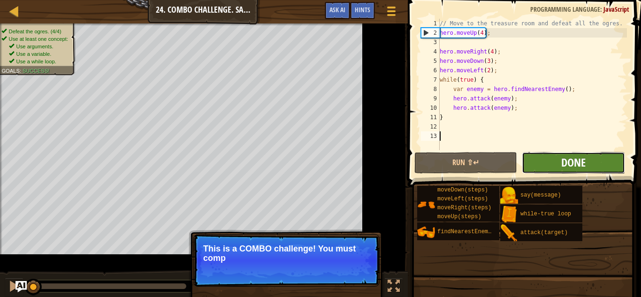
click at [584, 158] on span "Done" at bounding box center [573, 162] width 24 height 15
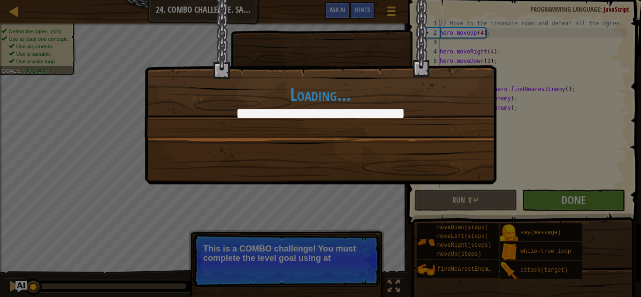
click at [580, 162] on div "Loading..." at bounding box center [320, 148] width 641 height 297
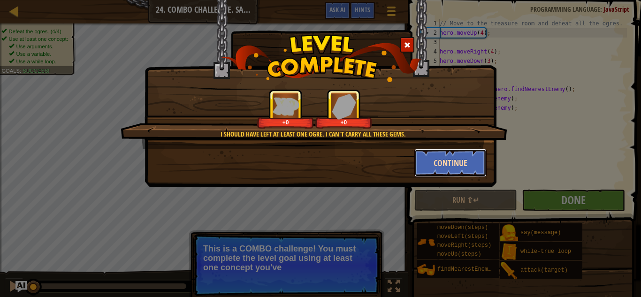
click at [451, 156] on button "Continue" at bounding box center [450, 163] width 73 height 28
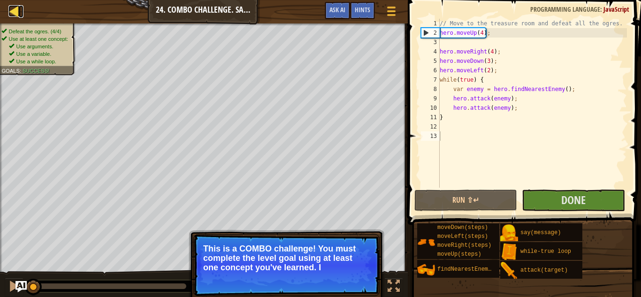
click at [14, 12] on div at bounding box center [14, 11] width 12 height 12
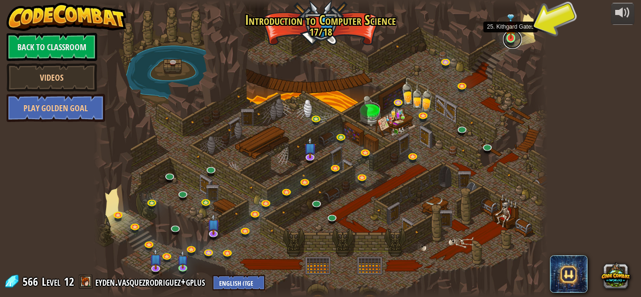
click at [504, 39] on link at bounding box center [512, 39] width 19 height 19
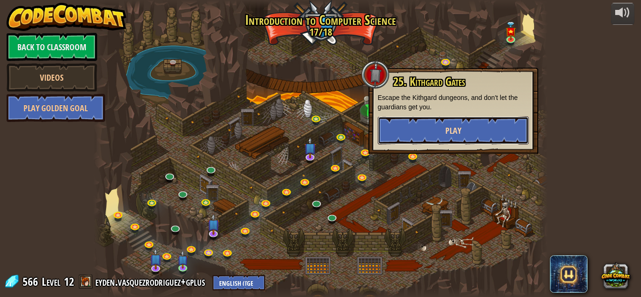
click at [501, 142] on button "Play" at bounding box center [453, 130] width 151 height 28
